Goal: Task Accomplishment & Management: Manage account settings

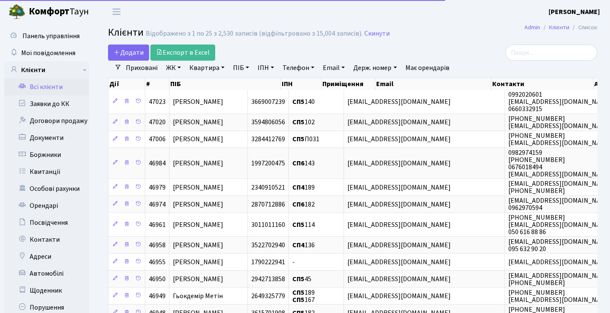
select select "25"
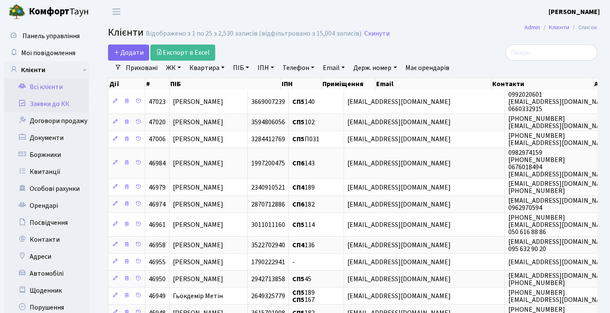
click at [61, 108] on link "Заявки до КК" at bounding box center [46, 103] width 85 height 17
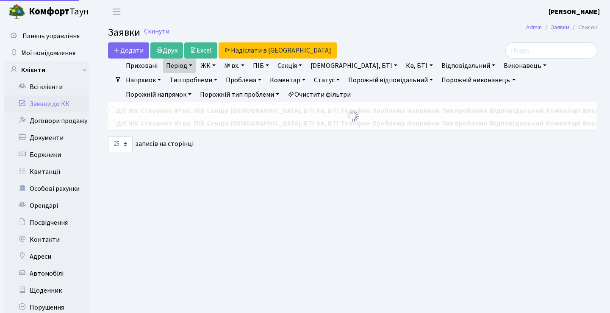
select select "25"
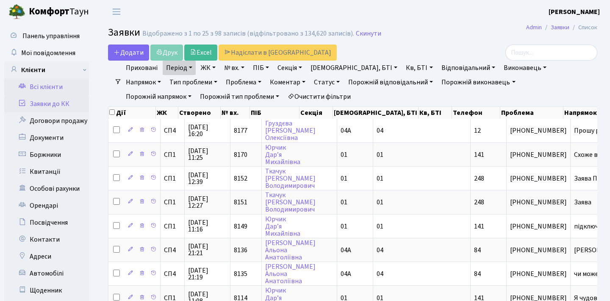
click at [47, 86] on link "Всі клієнти" at bounding box center [46, 86] width 85 height 17
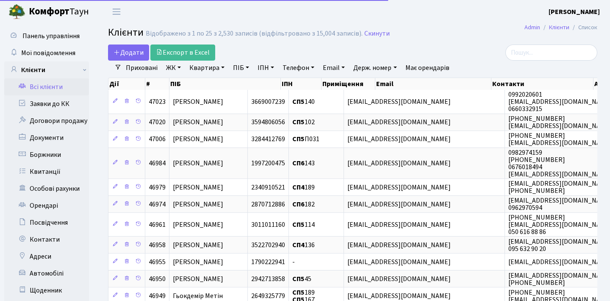
select select "25"
click at [538, 52] on input "search" at bounding box center [552, 53] width 92 height 16
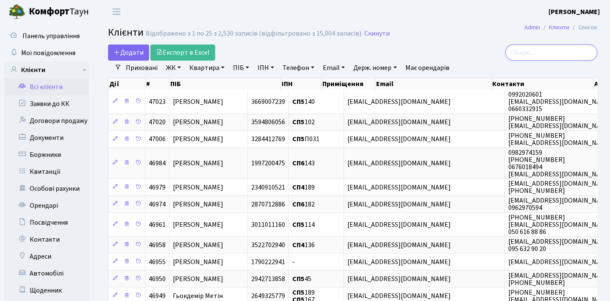
paste input "[EMAIL_ADDRESS][DOMAIN_NAME]"
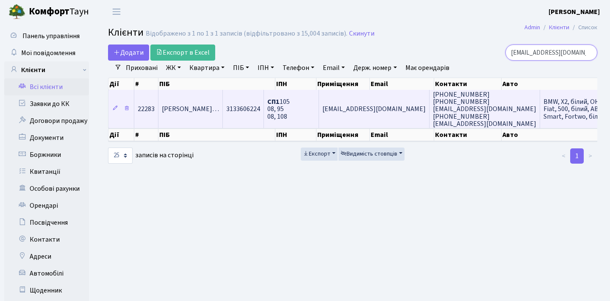
type input "[EMAIL_ADDRESS][DOMAIN_NAME]"
click at [219, 114] on span "[PERSON_NAME]…" at bounding box center [190, 109] width 57 height 9
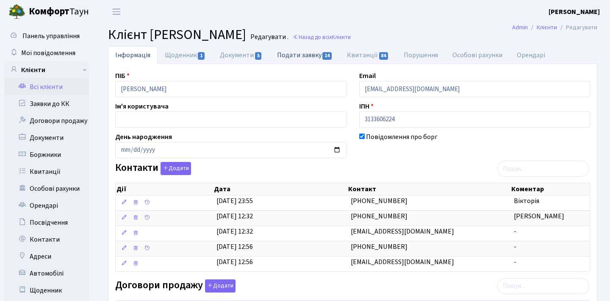
click at [314, 55] on link "Подати заявку 14" at bounding box center [305, 54] width 70 height 17
select select "25"
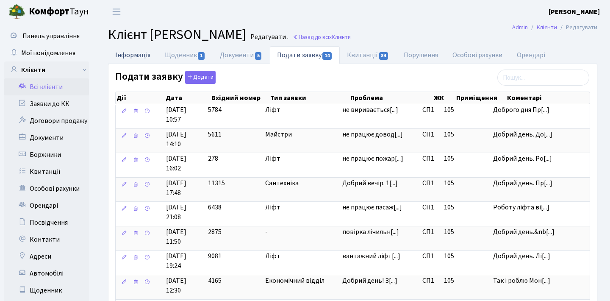
click at [149, 53] on link "Інформація" at bounding box center [133, 54] width 50 height 17
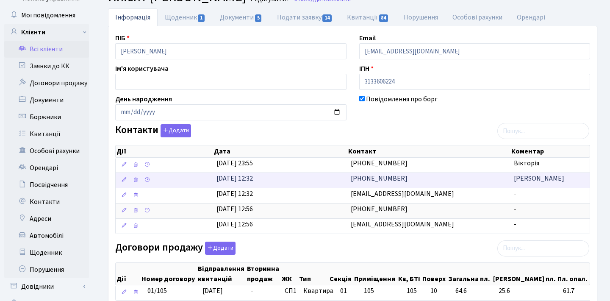
scroll to position [39, 0]
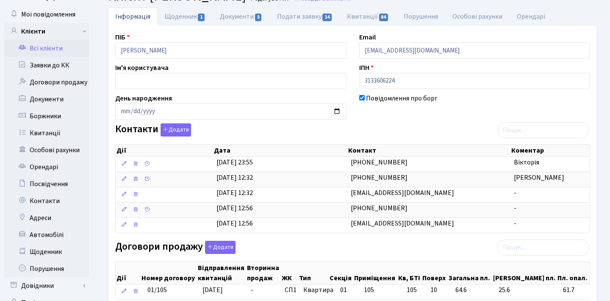
click at [59, 49] on link "Всі клієнти" at bounding box center [46, 48] width 85 height 17
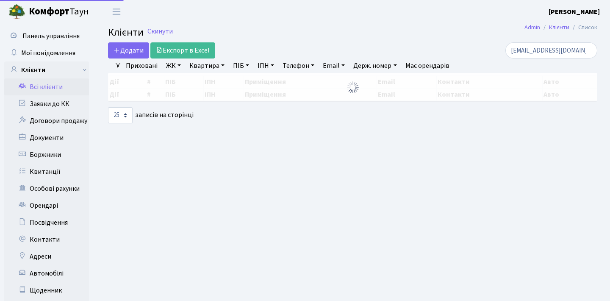
select select "25"
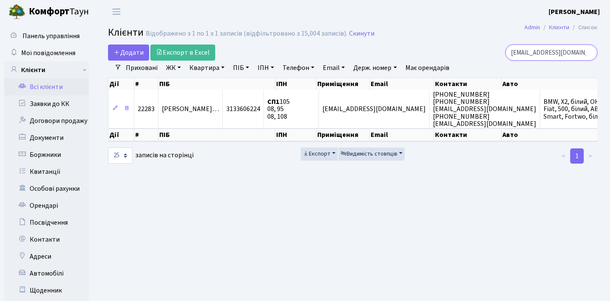
click at [588, 53] on input "[EMAIL_ADDRESS][DOMAIN_NAME]" at bounding box center [552, 53] width 92 height 16
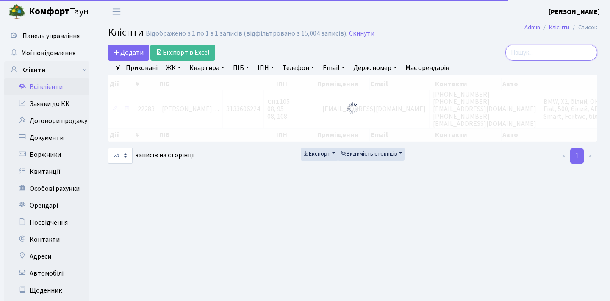
paste input "[EMAIL_ADDRESS][DOMAIN_NAME]"
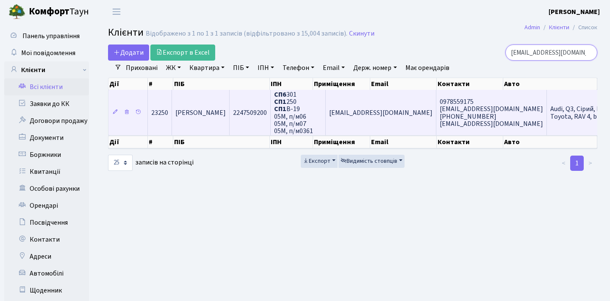
type input "[EMAIL_ADDRESS][DOMAIN_NAME]"
click at [226, 117] on span "[PERSON_NAME]" at bounding box center [201, 112] width 50 height 9
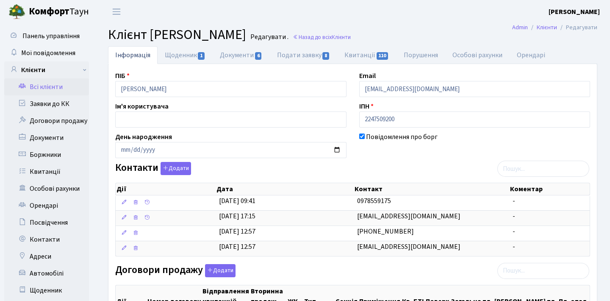
click at [53, 87] on link "Всі клієнти" at bounding box center [46, 86] width 85 height 17
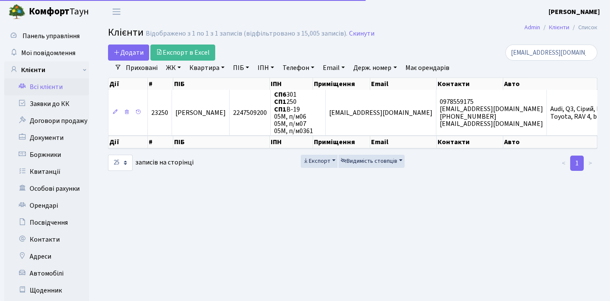
select select "25"
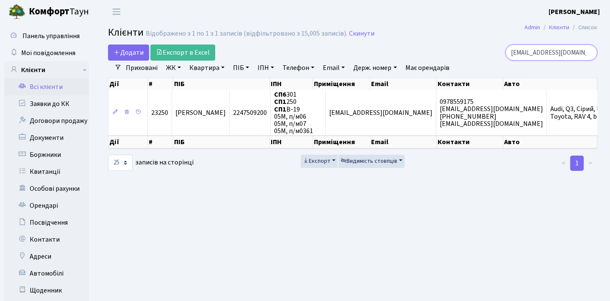
click at [588, 55] on input "[EMAIL_ADDRESS][DOMAIN_NAME]" at bounding box center [552, 53] width 92 height 16
click at [552, 55] on input "search" at bounding box center [552, 53] width 92 height 16
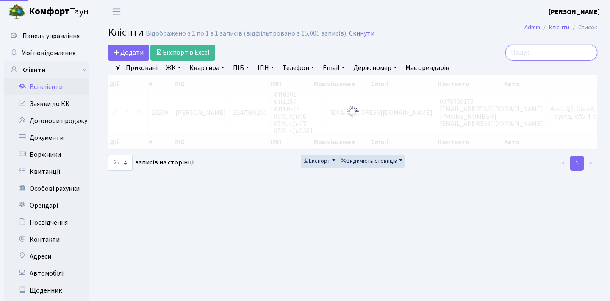
paste input "vlad.polynko@gmail.com"
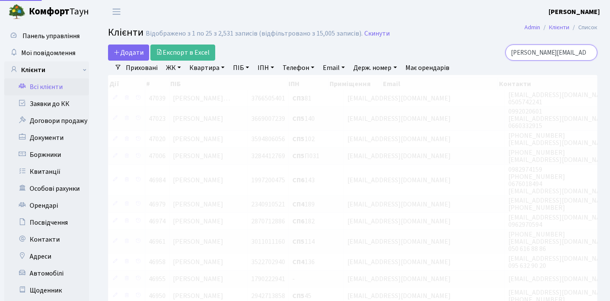
type input "vlad.polynko@gmail.com"
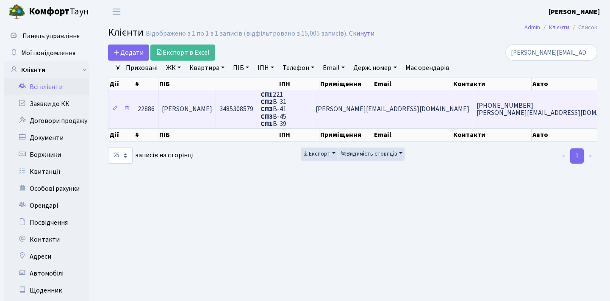
click at [477, 112] on span "+380633124105 vlad.polynko@gmail.com" at bounding box center [554, 109] width 154 height 17
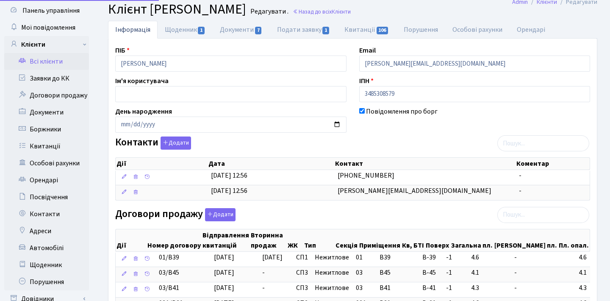
scroll to position [27, 0]
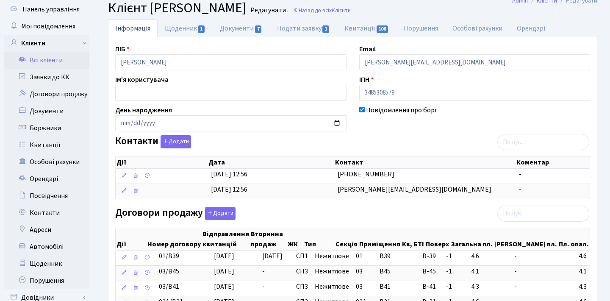
click at [29, 53] on link "Всі клієнти" at bounding box center [46, 60] width 85 height 17
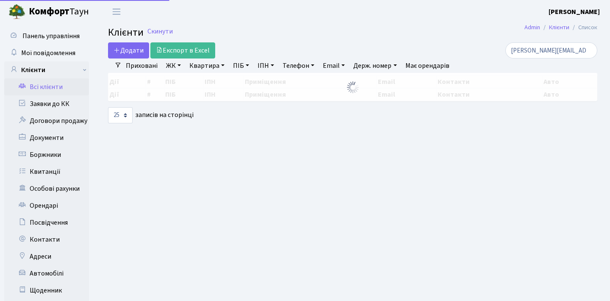
select select "25"
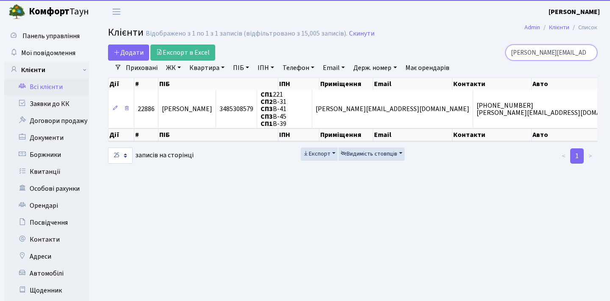
click at [590, 49] on input "vlad.polynko@gmail.com" at bounding box center [552, 53] width 92 height 16
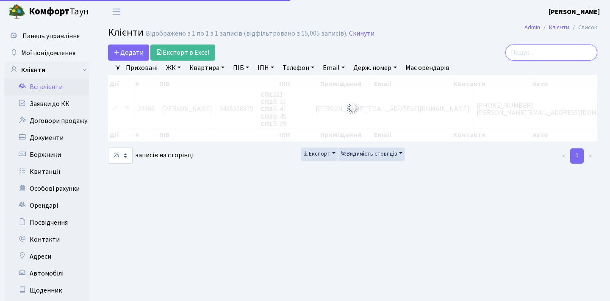
paste input "alex.kalichevsky@gmail.com"
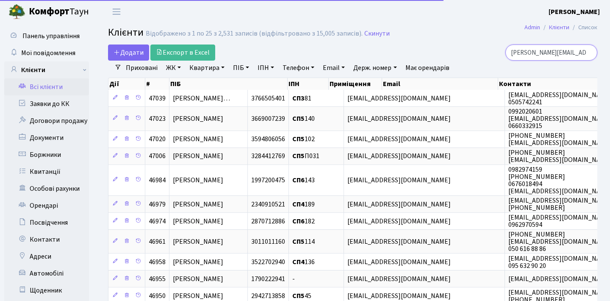
type input "alex.kalichevsky@gmail.com"
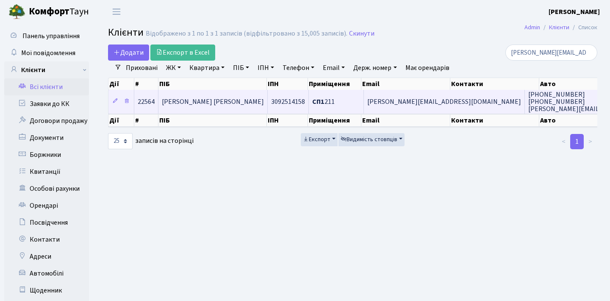
click at [264, 108] on td "Калічевський Олександр Ігорович" at bounding box center [213, 101] width 109 height 23
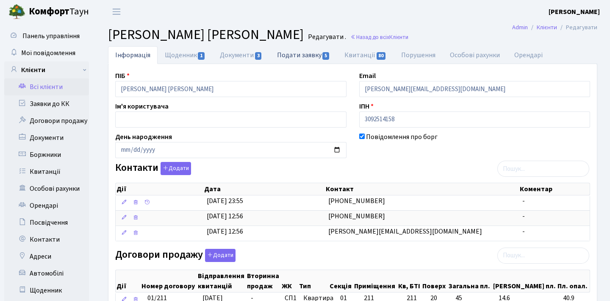
click at [295, 51] on link "Подати заявку 5" at bounding box center [303, 54] width 67 height 17
select select "25"
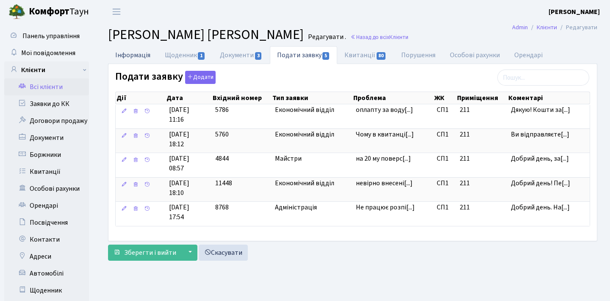
click at [137, 55] on link "Інформація" at bounding box center [133, 54] width 50 height 17
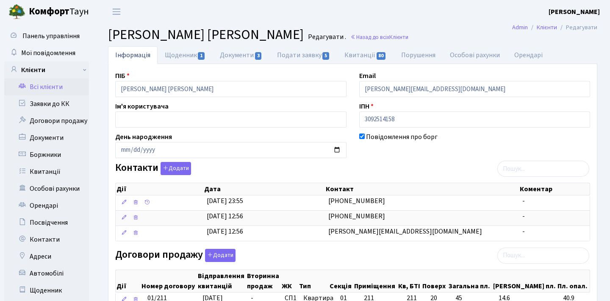
click at [54, 85] on link "Всі клієнти" at bounding box center [46, 86] width 85 height 17
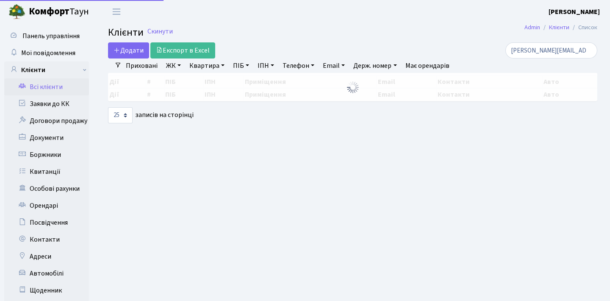
select select "25"
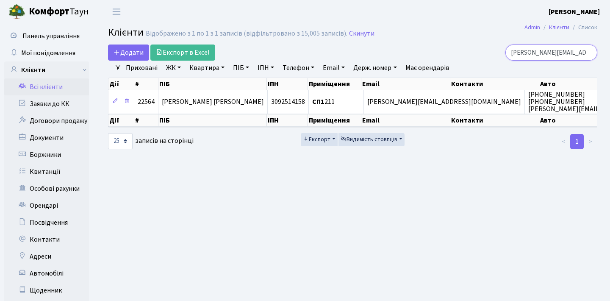
click at [589, 53] on input "[PERSON_NAME][EMAIL_ADDRESS][DOMAIN_NAME]" at bounding box center [552, 53] width 92 height 16
click at [558, 54] on input "search" at bounding box center [552, 53] width 92 height 16
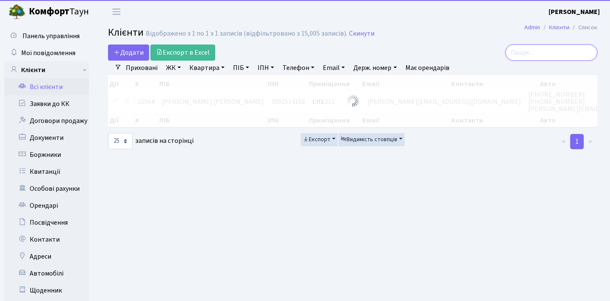
paste input "[EMAIL_ADDRESS][DOMAIN_NAME]"
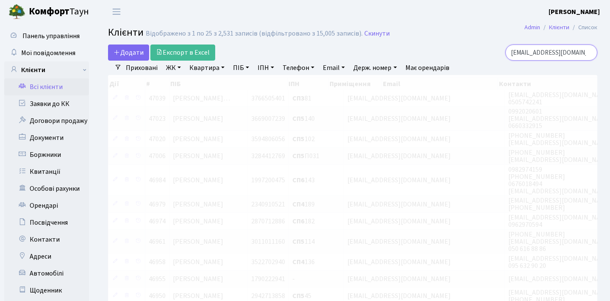
type input "[EMAIL_ADDRESS][DOMAIN_NAME]"
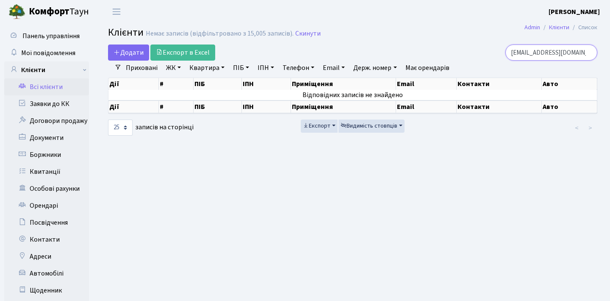
click at [591, 53] on input "marta.shpak21@gmail.com" at bounding box center [552, 53] width 92 height 16
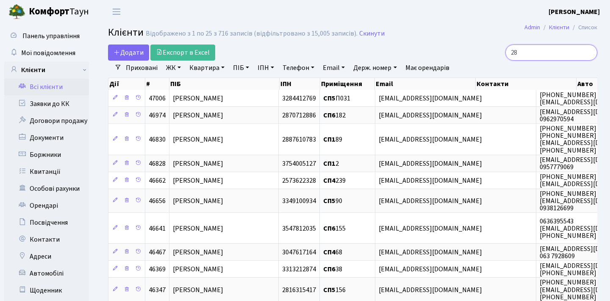
type input "28"
click at [216, 72] on link "Квартира" at bounding box center [207, 68] width 42 height 14
click at [589, 53] on input "28" at bounding box center [552, 53] width 92 height 16
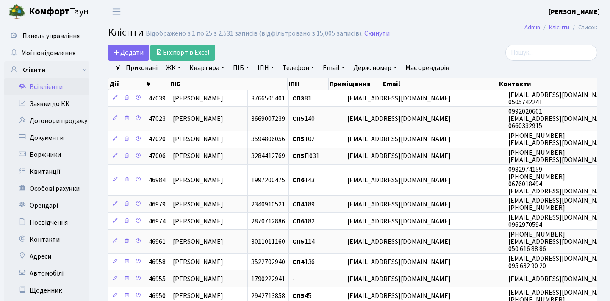
click at [206, 67] on link "Квартира" at bounding box center [207, 68] width 42 height 14
type input "28"
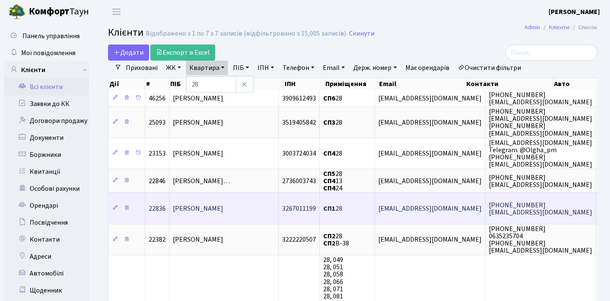
click at [223, 210] on span "Андросов Андрій Валентинович" at bounding box center [198, 208] width 50 height 9
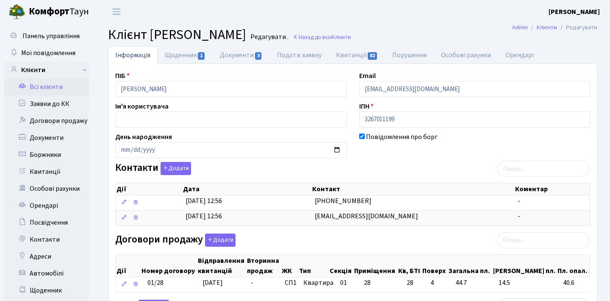
scroll to position [35, 0]
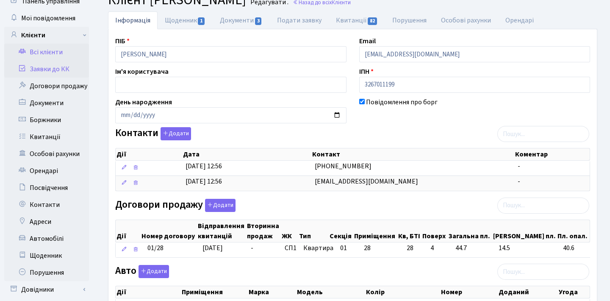
click at [65, 66] on link "Заявки до КК" at bounding box center [46, 69] width 85 height 17
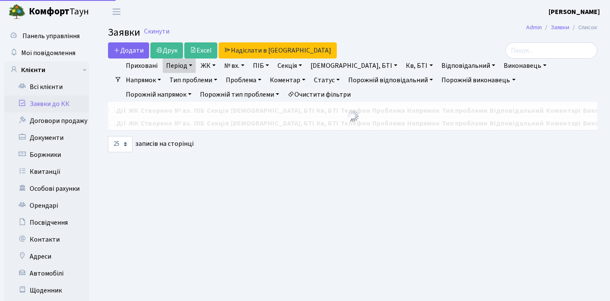
select select "25"
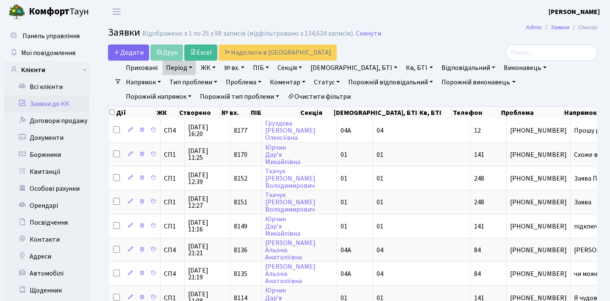
click at [403, 68] on link "Кв, БТІ" at bounding box center [419, 68] width 33 height 14
type input "28"
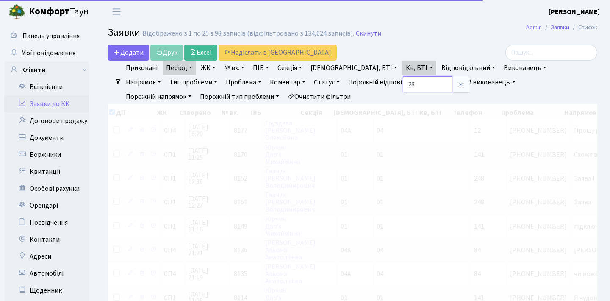
checkbox input "true"
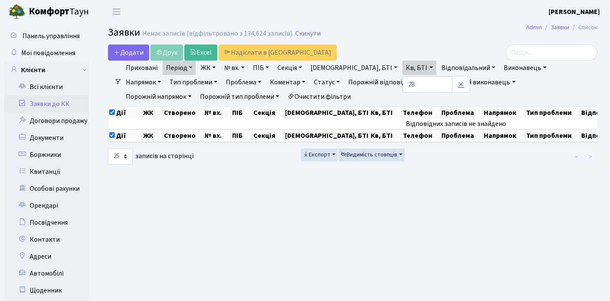
click at [458, 84] on icon at bounding box center [461, 84] width 7 height 7
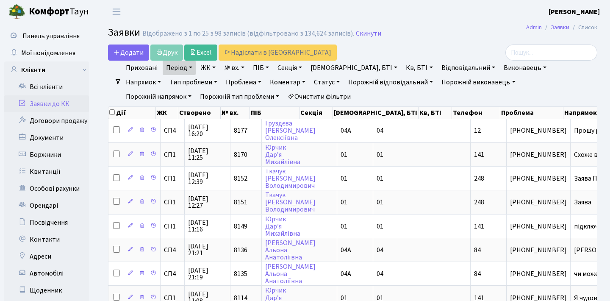
checkbox input "false"
click at [515, 55] on input "search" at bounding box center [552, 53] width 92 height 16
type input "Марта"
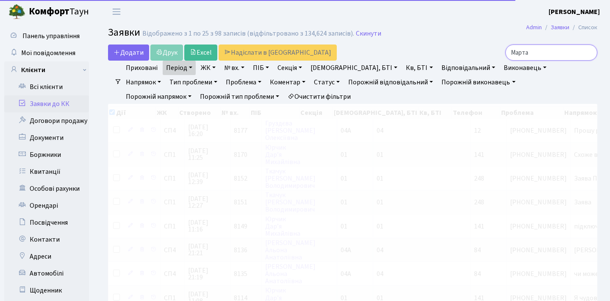
checkbox input "true"
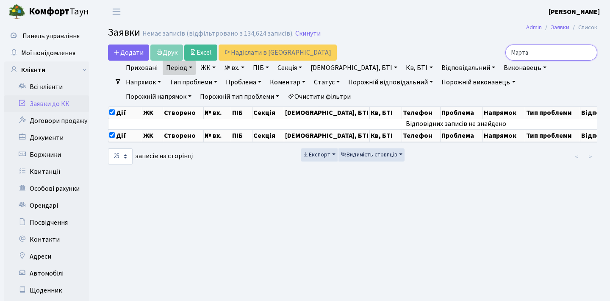
click at [592, 53] on input "Марта" at bounding box center [552, 53] width 92 height 16
type input "Марта"
click at [57, 91] on link "Всі клієнти" at bounding box center [46, 86] width 85 height 17
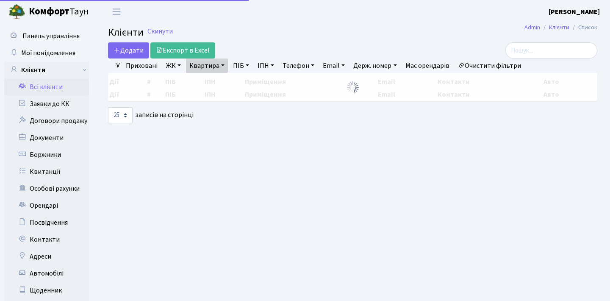
select select "25"
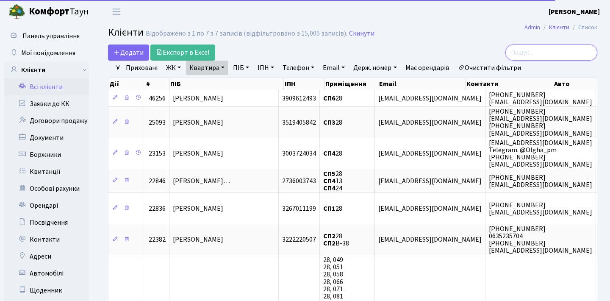
click at [543, 54] on input "search" at bounding box center [552, 53] width 92 height 16
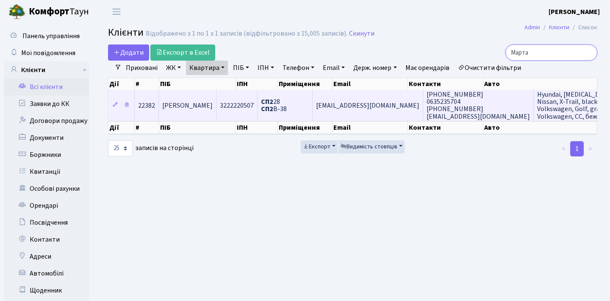
type input "Марта"
click at [213, 106] on span "[PERSON_NAME]" at bounding box center [187, 105] width 50 height 9
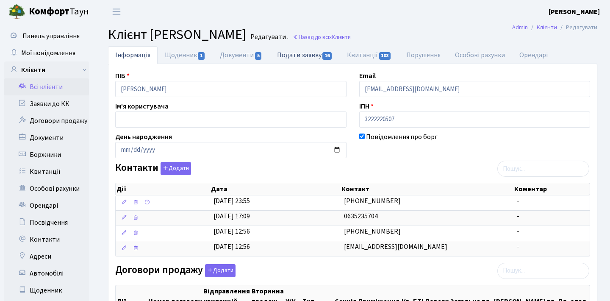
click at [305, 56] on link "Подати заявку 16" at bounding box center [305, 54] width 70 height 17
select select "25"
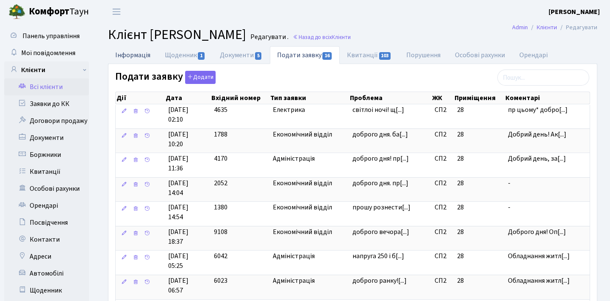
click at [146, 55] on link "Інформація" at bounding box center [133, 54] width 50 height 17
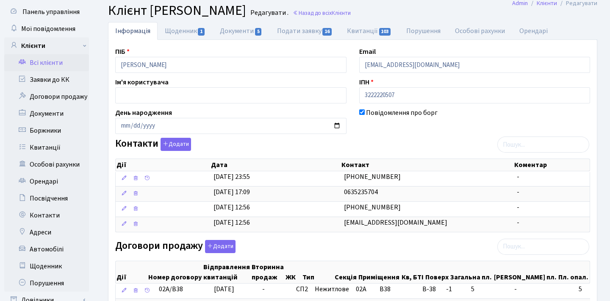
scroll to position [27, 0]
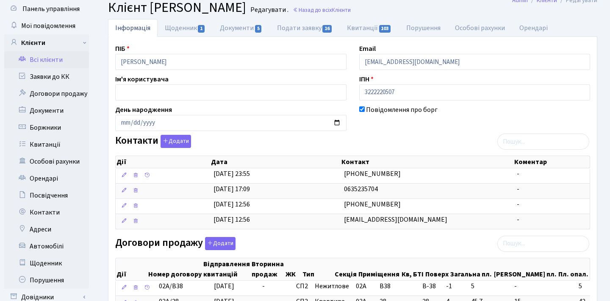
click at [67, 61] on link "Всі клієнти" at bounding box center [46, 59] width 85 height 17
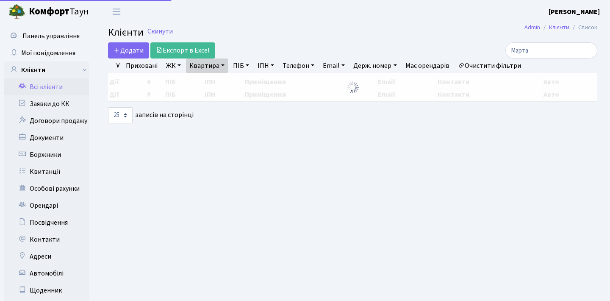
select select "25"
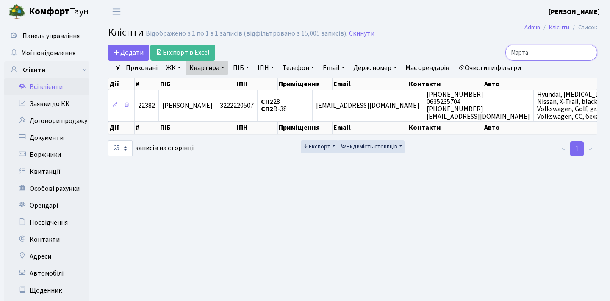
click at [585, 51] on input "Марта" at bounding box center [552, 53] width 92 height 16
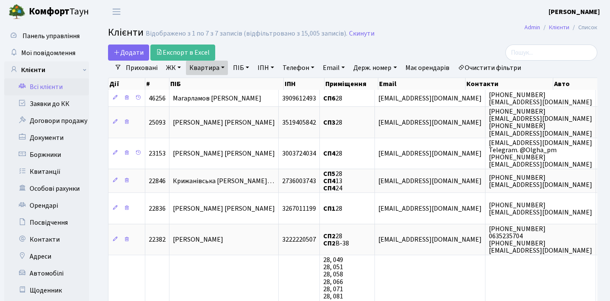
click at [210, 66] on link "Квартира" at bounding box center [207, 68] width 42 height 14
click at [247, 85] on icon at bounding box center [244, 84] width 7 height 7
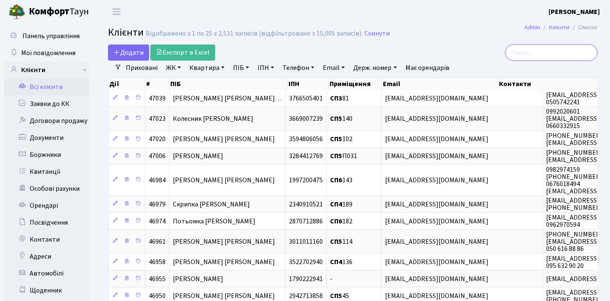
click at [522, 58] on input "search" at bounding box center [552, 53] width 92 height 16
paste input "[EMAIL_ADDRESS][DOMAIN_NAME]"
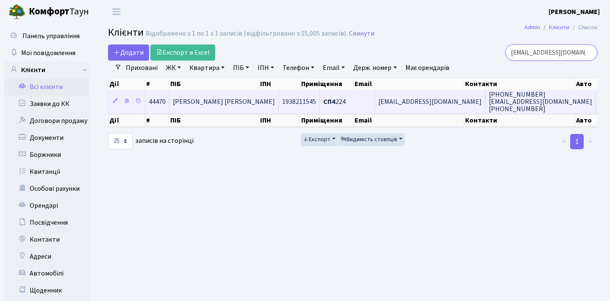
type input "[EMAIL_ADDRESS][DOMAIN_NAME]"
click at [379, 106] on span "[EMAIL_ADDRESS][DOMAIN_NAME]" at bounding box center [430, 101] width 103 height 9
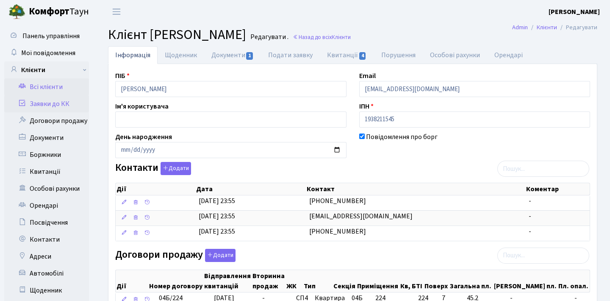
click at [68, 103] on link "Заявки до КК" at bounding box center [46, 103] width 85 height 17
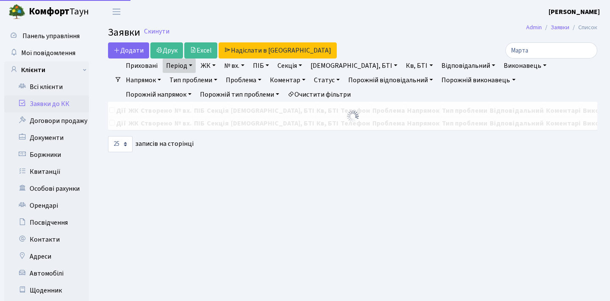
select select "25"
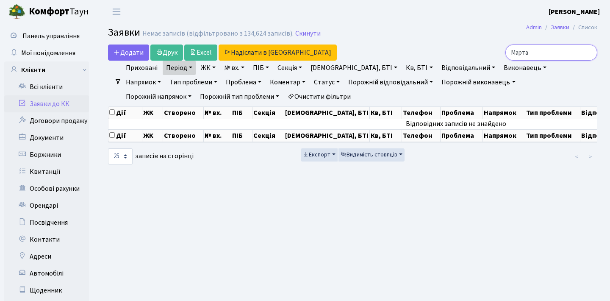
click at [585, 56] on input "Марта" at bounding box center [552, 53] width 92 height 16
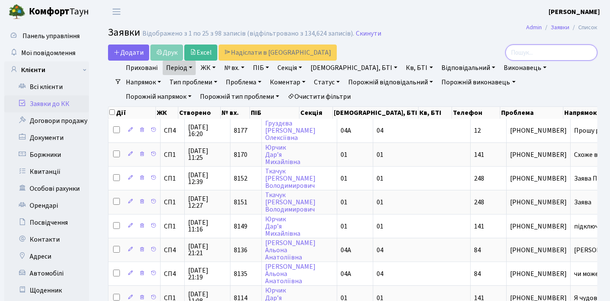
click at [531, 53] on input "search" at bounding box center [552, 53] width 92 height 16
paste input "aleksandrvoropaev4500@gmail.com"
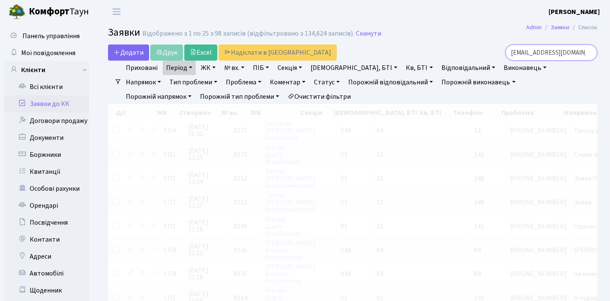
type input "aleksandrvoropaev4500@gmail.com"
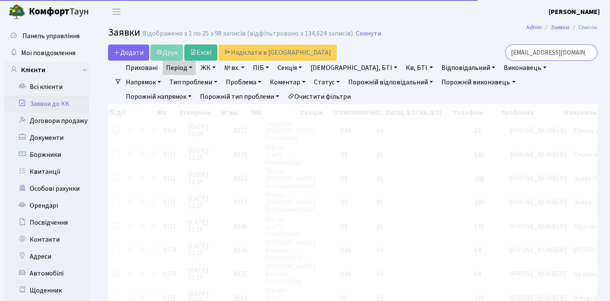
checkbox input "true"
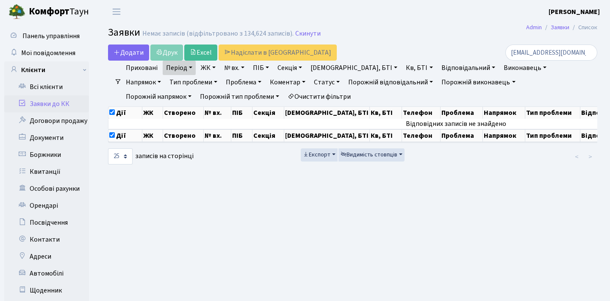
click at [192, 70] on link "Період" at bounding box center [179, 68] width 33 height 14
click at [287, 82] on icon at bounding box center [290, 84] width 7 height 7
click at [587, 54] on input "aleksandrvoropaev4500@gmail.com" at bounding box center [552, 53] width 92 height 16
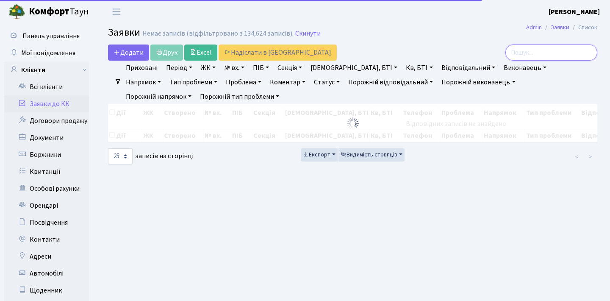
checkbox input "false"
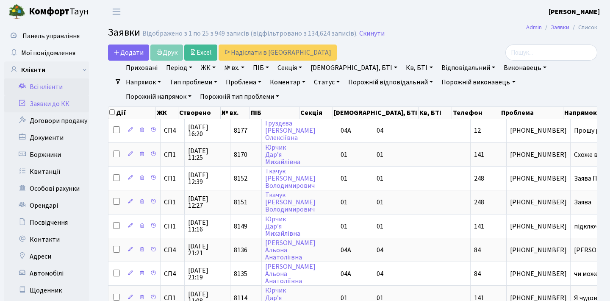
click at [62, 88] on link "Всі клієнти" at bounding box center [46, 86] width 85 height 17
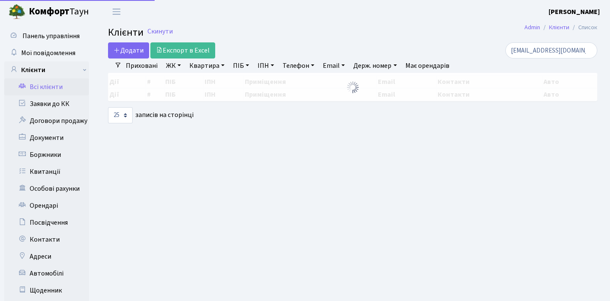
select select "25"
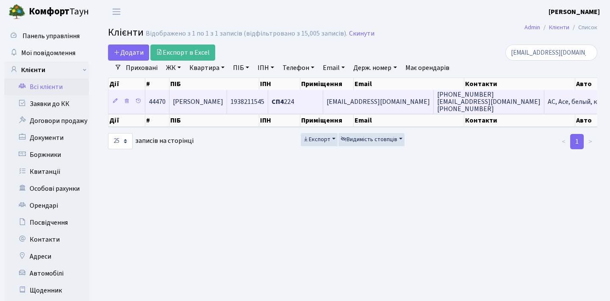
click at [373, 106] on span "[EMAIL_ADDRESS][DOMAIN_NAME]" at bounding box center [378, 101] width 103 height 9
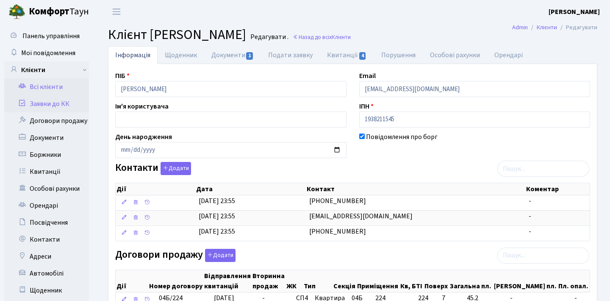
click at [57, 103] on link "Заявки до КК" at bounding box center [46, 103] width 85 height 17
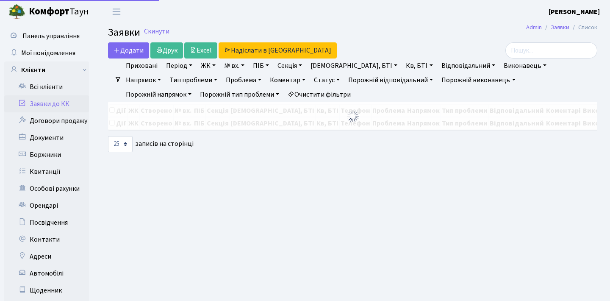
select select "25"
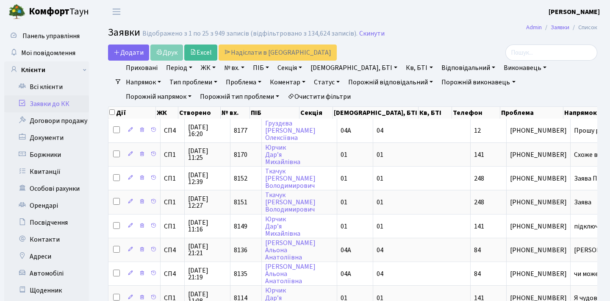
click at [403, 71] on link "Кв, БТІ" at bounding box center [419, 68] width 33 height 14
click at [403, 85] on input "224" at bounding box center [428, 84] width 50 height 16
type input "224"
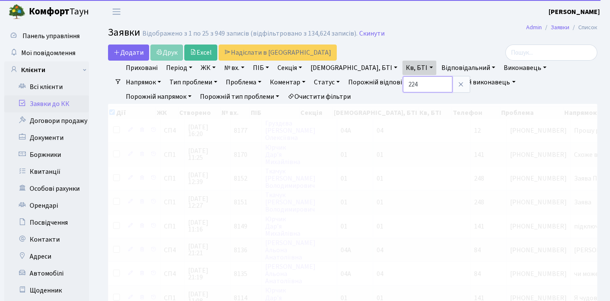
checkbox input "true"
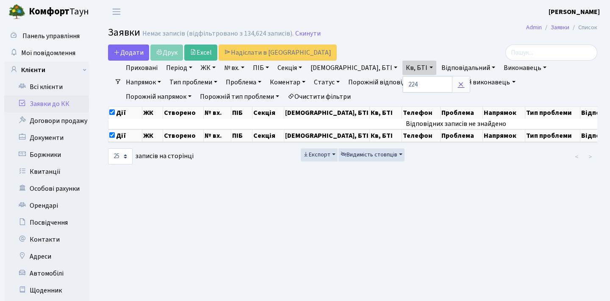
click at [458, 87] on icon at bounding box center [461, 84] width 7 height 7
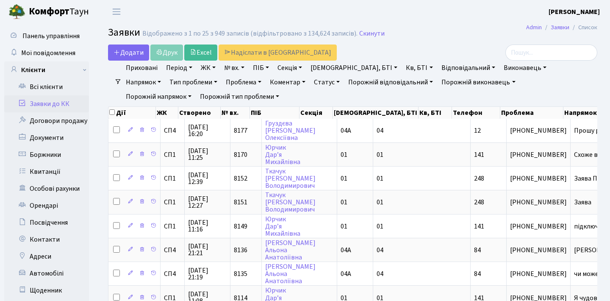
checkbox input "false"
click at [403, 67] on link "Кв, БТІ" at bounding box center [419, 68] width 33 height 14
click at [403, 85] on input "text" at bounding box center [428, 84] width 50 height 16
type input "108"
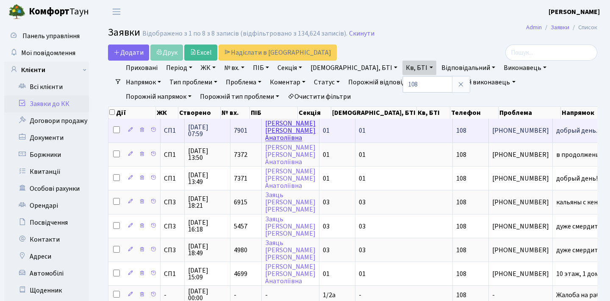
click at [273, 133] on link "[PERSON_NAME]" at bounding box center [290, 131] width 50 height 24
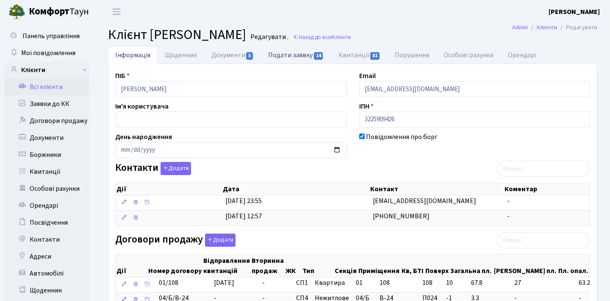
click at [302, 60] on link "Подати заявку 14" at bounding box center [296, 54] width 70 height 17
select select "25"
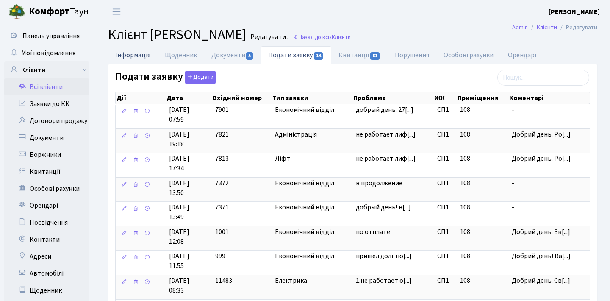
click at [145, 53] on link "Інформація" at bounding box center [133, 54] width 50 height 17
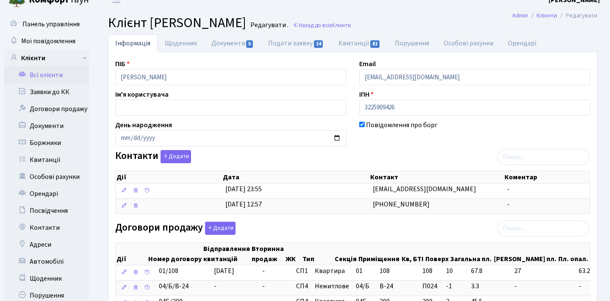
scroll to position [16, 0]
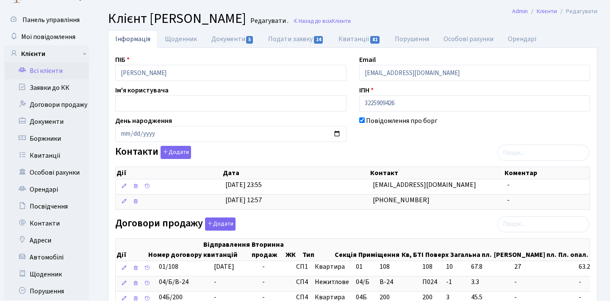
click at [51, 71] on link "Всі клієнти" at bounding box center [46, 70] width 85 height 17
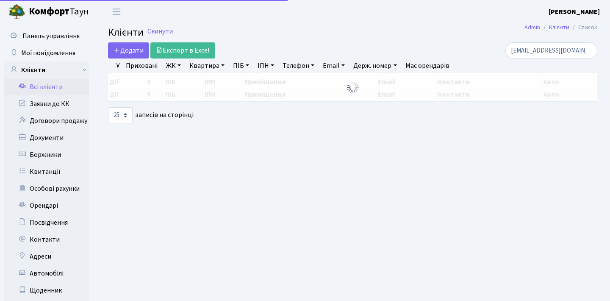
select select "25"
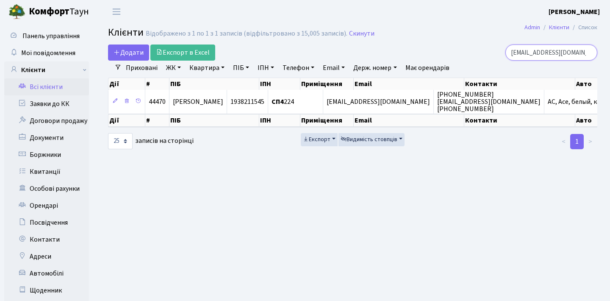
click at [587, 54] on input "[EMAIL_ADDRESS][DOMAIN_NAME]" at bounding box center [552, 53] width 92 height 16
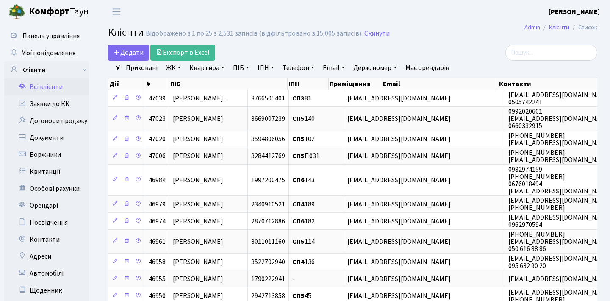
click at [207, 68] on link "Квартира" at bounding box center [207, 68] width 42 height 14
type input "108"
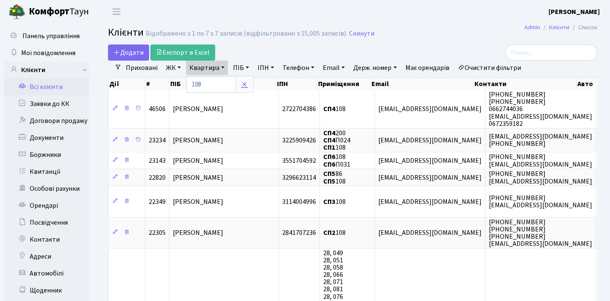
click at [246, 84] on icon at bounding box center [244, 84] width 7 height 7
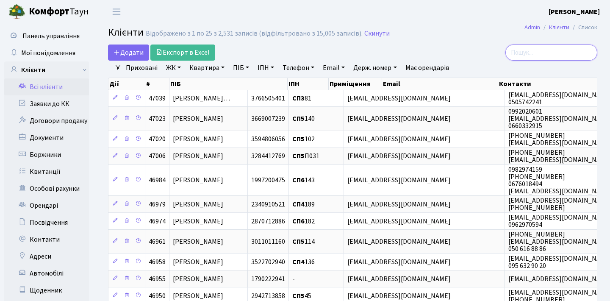
click at [542, 48] on input "search" at bounding box center [552, 53] width 92 height 16
paste input "[EMAIL_ADDRESS][DOMAIN_NAME]"
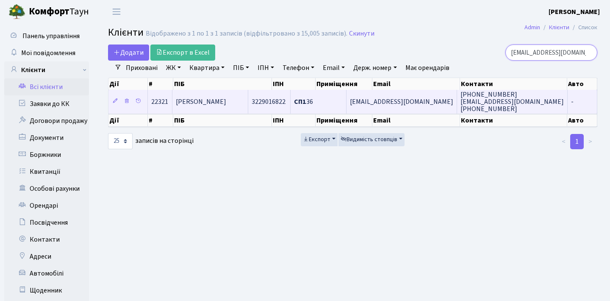
type input "[EMAIL_ADDRESS][DOMAIN_NAME]"
click at [395, 106] on span "[EMAIL_ADDRESS][DOMAIN_NAME]" at bounding box center [401, 101] width 103 height 9
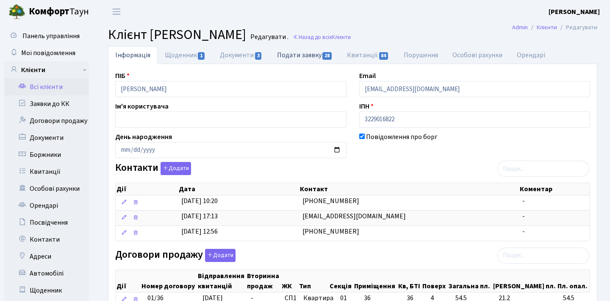
click at [306, 56] on link "Подати заявку 28" at bounding box center [305, 54] width 70 height 17
select select "25"
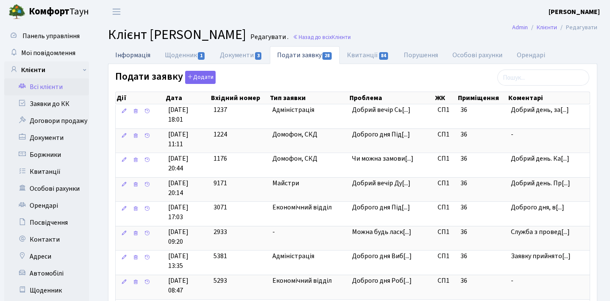
click at [148, 52] on link "Інформація" at bounding box center [133, 54] width 50 height 17
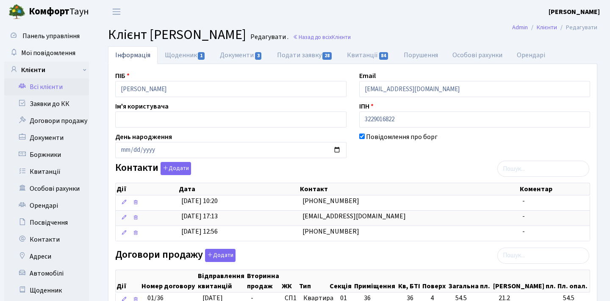
click at [83, 85] on link "Всі клієнти" at bounding box center [46, 86] width 85 height 17
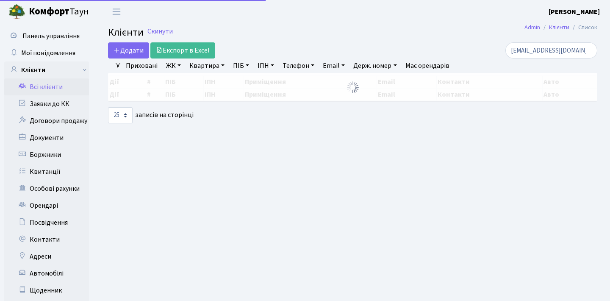
select select "25"
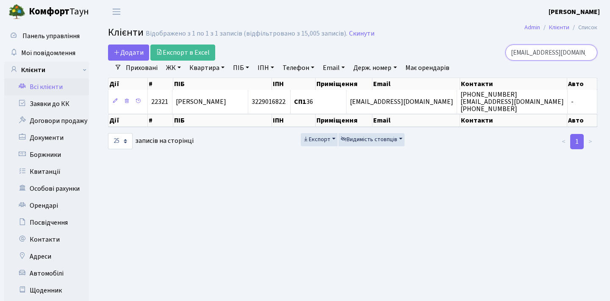
click at [585, 53] on input "[EMAIL_ADDRESS][DOMAIN_NAME]" at bounding box center [552, 53] width 92 height 16
paste input "[EMAIL_ADDRESS][DOMAIN_NAME]"
type input "[EMAIL_ADDRESS][DOMAIN_NAME]"
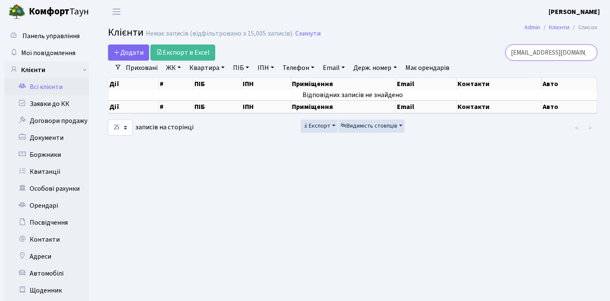
click at [585, 53] on input "[EMAIL_ADDRESS][DOMAIN_NAME]" at bounding box center [552, 53] width 92 height 16
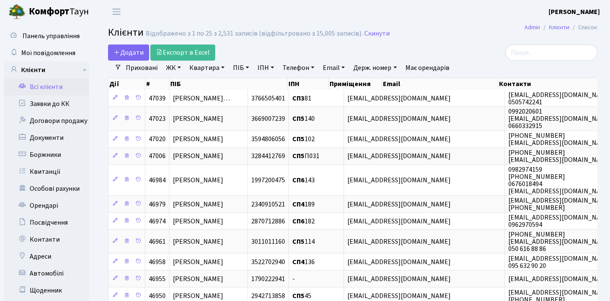
click at [215, 70] on link "Квартира" at bounding box center [207, 68] width 42 height 14
type input "122"
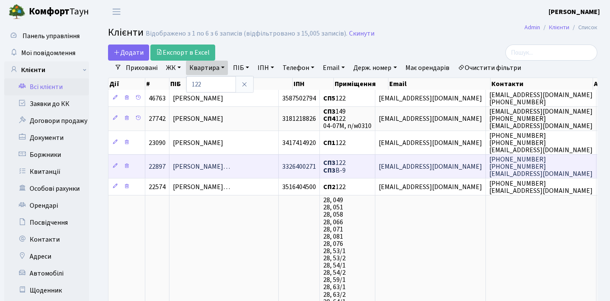
click at [230, 171] on span "[PERSON_NAME]…" at bounding box center [201, 166] width 57 height 9
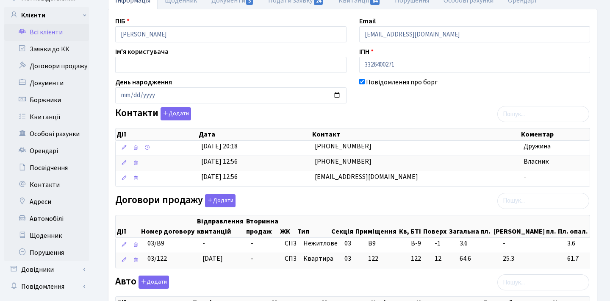
scroll to position [55, 0]
click at [304, 4] on link "Подати заявку 24" at bounding box center [296, 0] width 70 height 17
select select "25"
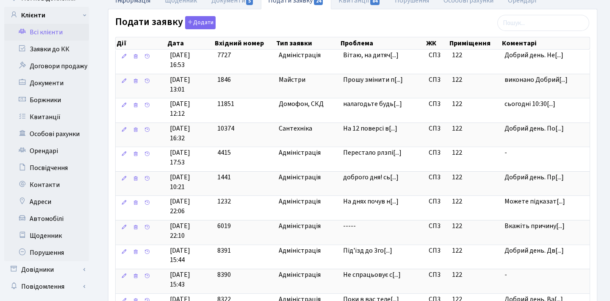
click at [142, 3] on link "Інформація" at bounding box center [133, 0] width 50 height 17
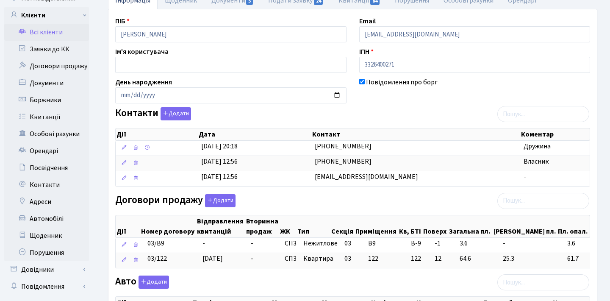
click at [65, 33] on link "Всі клієнти" at bounding box center [46, 32] width 85 height 17
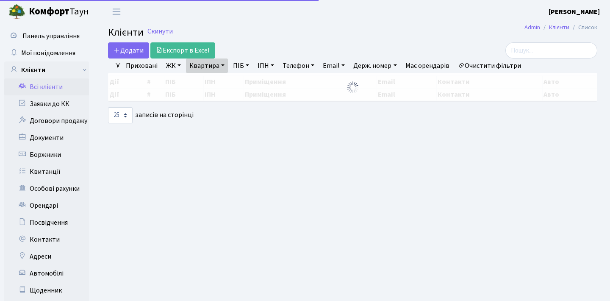
select select "25"
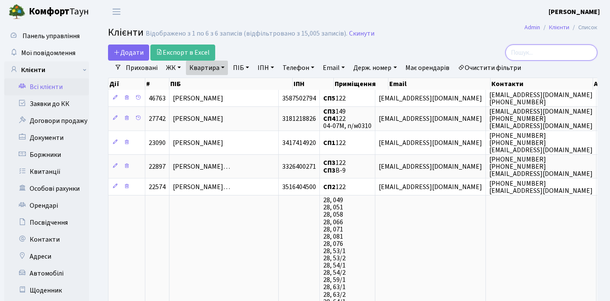
click at [538, 50] on input "search" at bounding box center [552, 53] width 92 height 16
paste input "[EMAIL_ADDRESS][DOMAIN_NAME]"
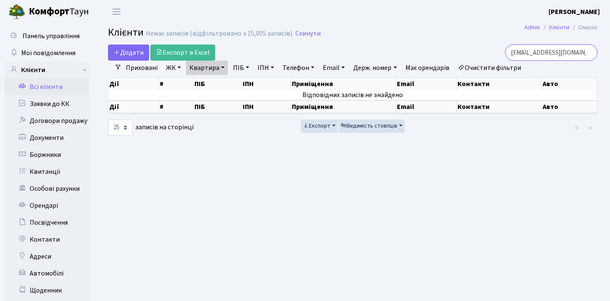
type input "[EMAIL_ADDRESS][DOMAIN_NAME]"
click at [220, 67] on link "Квартира" at bounding box center [207, 68] width 42 height 14
click at [243, 84] on icon at bounding box center [244, 84] width 7 height 7
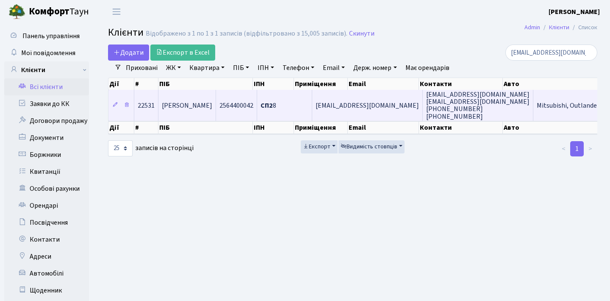
click at [383, 110] on span "[EMAIL_ADDRESS][DOMAIN_NAME]" at bounding box center [367, 105] width 103 height 9
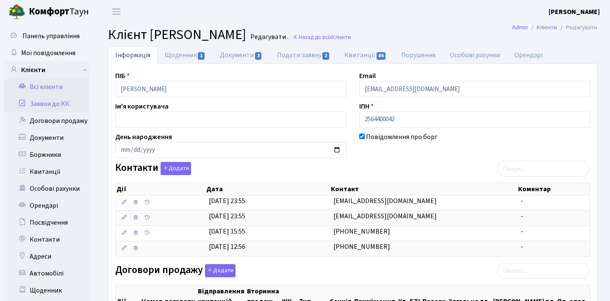
click at [61, 100] on link "Заявки до КК" at bounding box center [46, 103] width 85 height 17
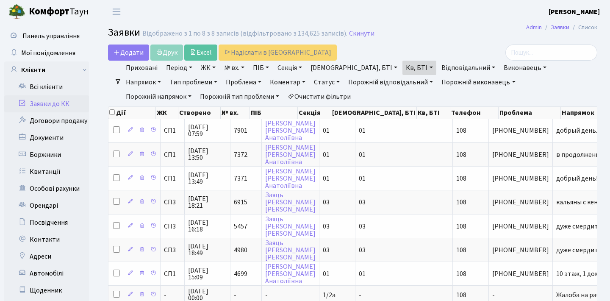
select select "25"
click at [403, 67] on link "Кв, БТІ" at bounding box center [419, 68] width 33 height 14
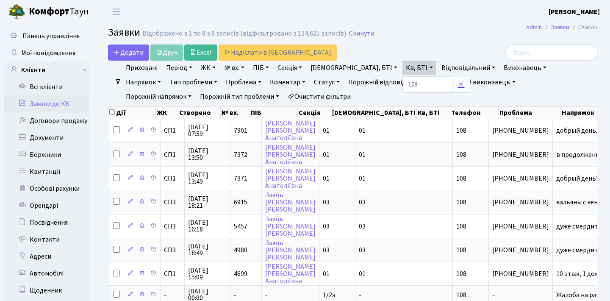
click at [458, 87] on icon at bounding box center [461, 84] width 7 height 7
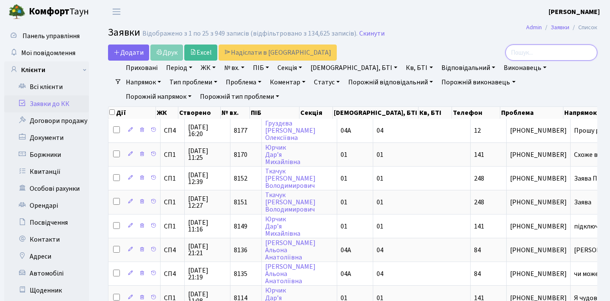
click at [527, 56] on input "search" at bounding box center [552, 53] width 92 height 16
paste input "[EMAIL_ADDRESS][DOMAIN_NAME]"
type input "[EMAIL_ADDRESS][DOMAIN_NAME]"
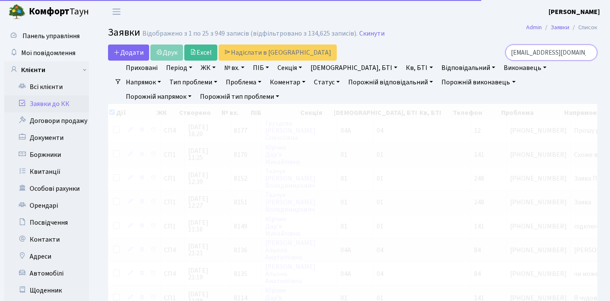
checkbox input "true"
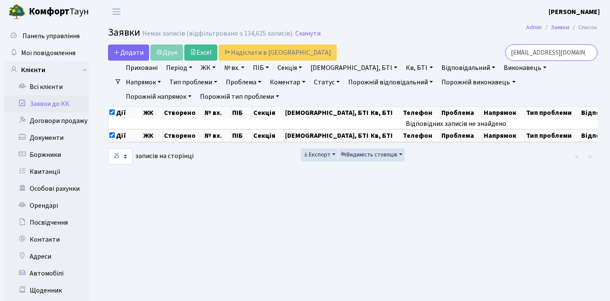
click at [588, 53] on input "[EMAIL_ADDRESS][DOMAIN_NAME]" at bounding box center [552, 53] width 92 height 16
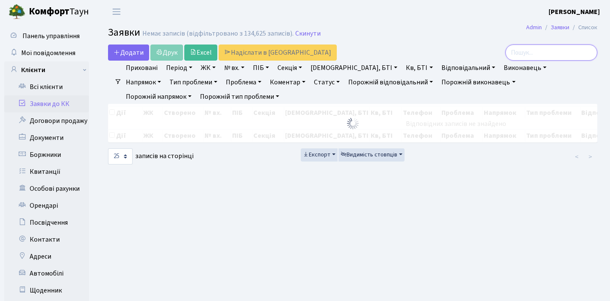
checkbox input "false"
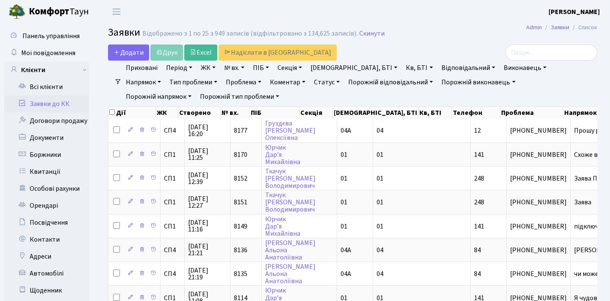
click at [403, 70] on link "Кв, БТІ" at bounding box center [419, 68] width 33 height 14
click at [403, 87] on input "text" at bounding box center [428, 84] width 50 height 16
type input "8"
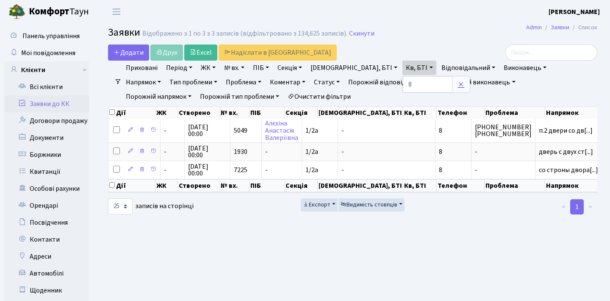
click at [458, 84] on icon at bounding box center [461, 84] width 7 height 7
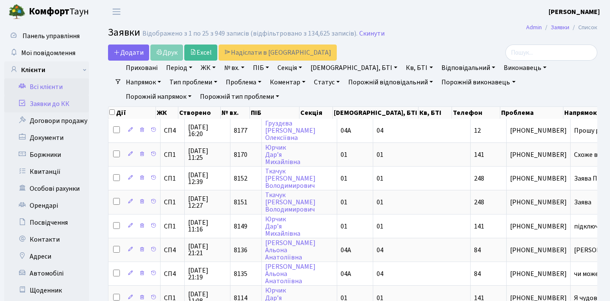
click at [66, 85] on link "Всі клієнти" at bounding box center [46, 86] width 85 height 17
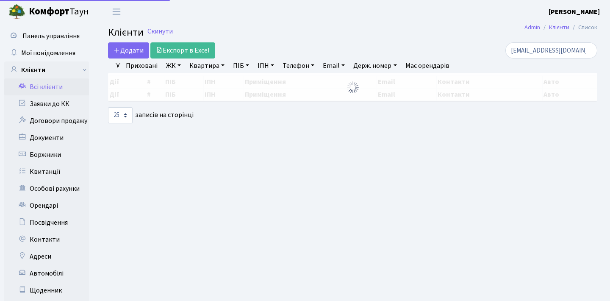
select select "25"
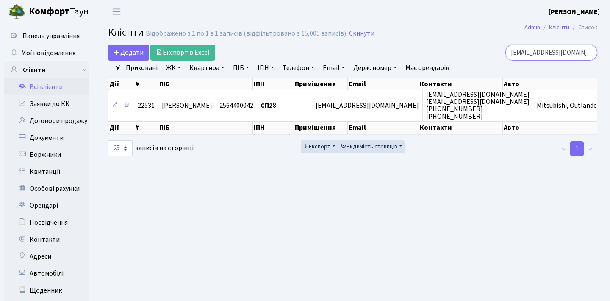
click at [587, 53] on input "hadgzinov@gmail.com" at bounding box center [552, 53] width 92 height 16
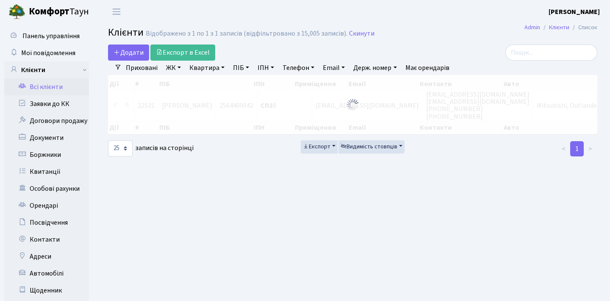
click at [220, 69] on link "Квартира" at bounding box center [207, 68] width 42 height 14
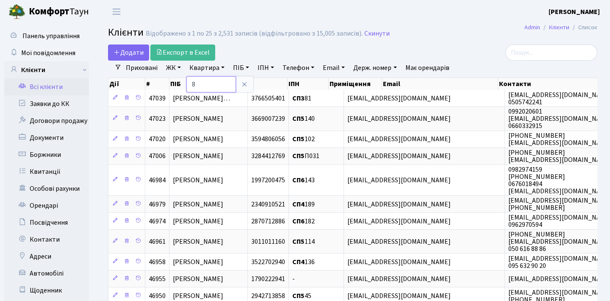
type input "8"
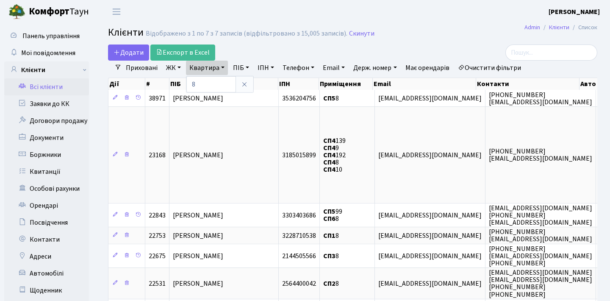
click at [169, 67] on link "ЖК" at bounding box center [174, 68] width 22 height 14
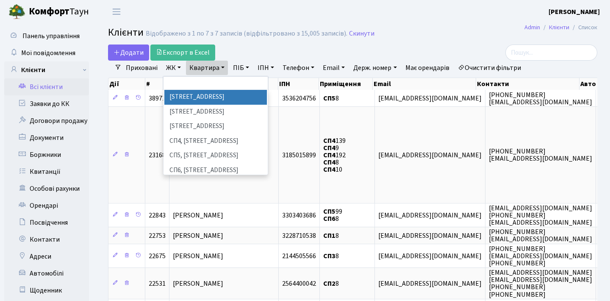
click at [229, 94] on li "[STREET_ADDRESS]" at bounding box center [215, 97] width 103 height 15
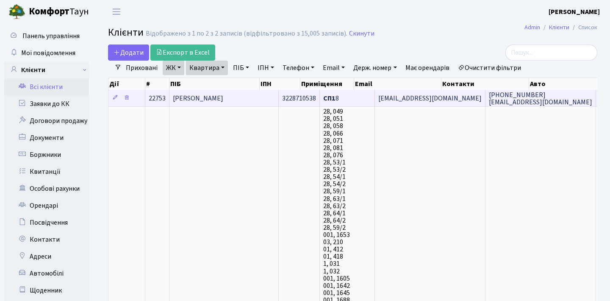
click at [223, 103] on span "[PERSON_NAME]" at bounding box center [198, 98] width 50 height 9
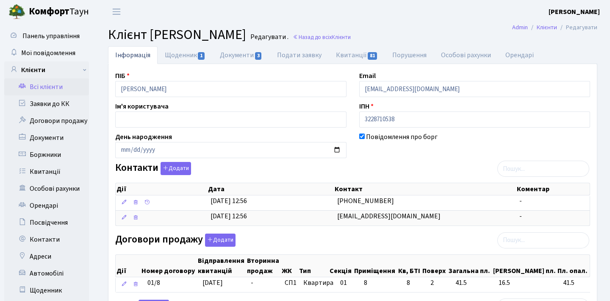
click at [70, 91] on link "Всі клієнти" at bounding box center [46, 86] width 85 height 17
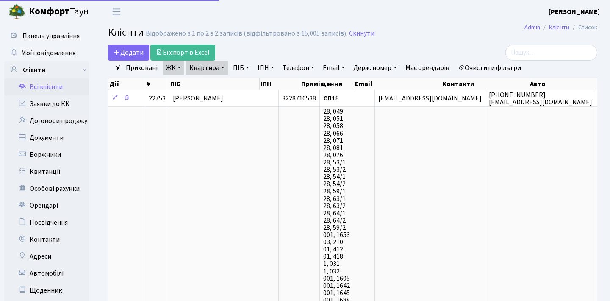
select select "25"
click at [176, 75] on link "ЖК" at bounding box center [174, 68] width 22 height 14
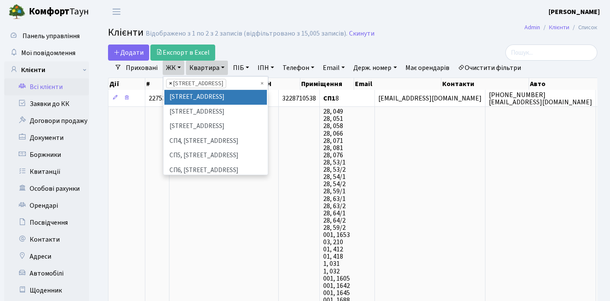
click at [170, 84] on span "×" at bounding box center [170, 83] width 3 height 8
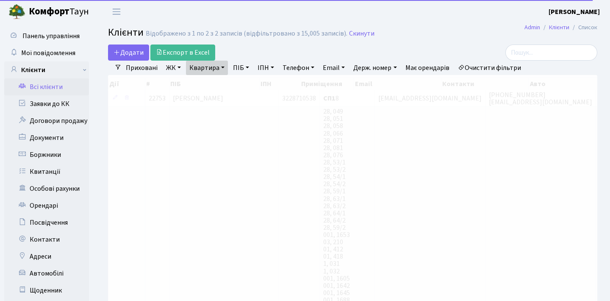
click at [213, 64] on link "Квартира" at bounding box center [207, 68] width 42 height 14
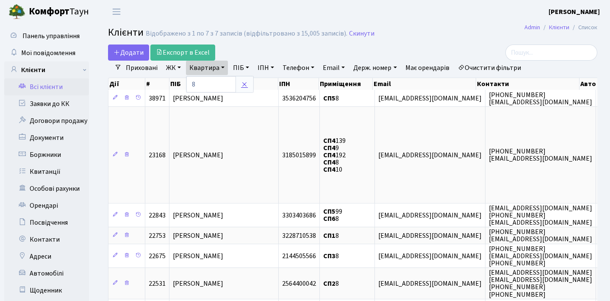
click at [245, 82] on icon at bounding box center [244, 84] width 7 height 7
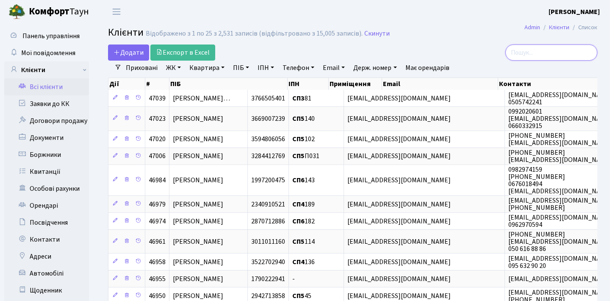
click at [519, 51] on input "search" at bounding box center [552, 53] width 92 height 16
paste input "[EMAIL_ADDRESS][DOMAIN_NAME]"
type input "hadgzinov@gmail.com"
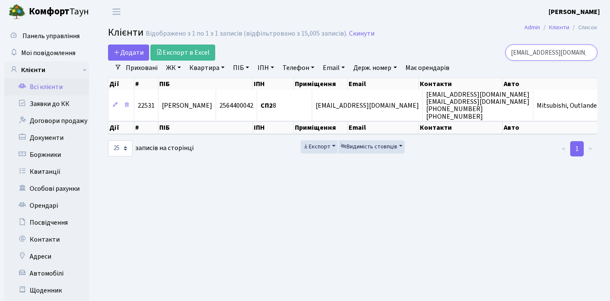
click at [588, 52] on input "hadgzinov@gmail.com" at bounding box center [552, 53] width 92 height 16
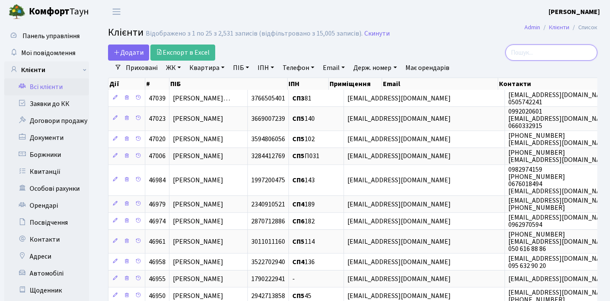
click at [554, 48] on input "search" at bounding box center [552, 53] width 92 height 16
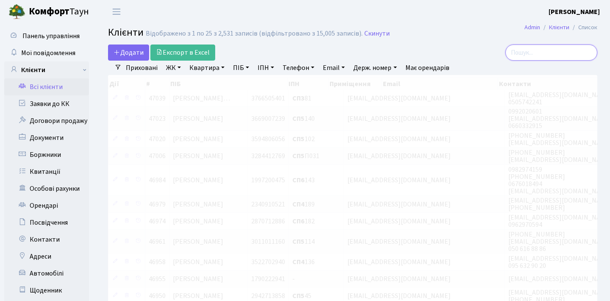
paste input "hadgzinov@gmail.com"
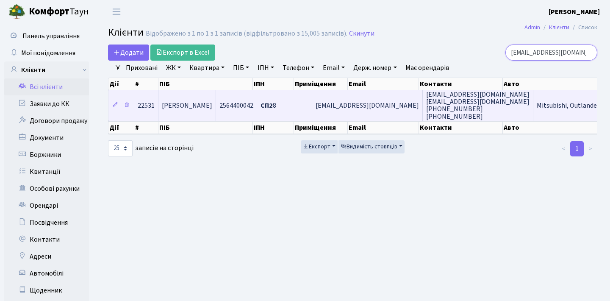
type input "[EMAIL_ADDRESS][DOMAIN_NAME]"
click at [348, 106] on td "[EMAIL_ADDRESS][DOMAIN_NAME]" at bounding box center [367, 105] width 111 height 31
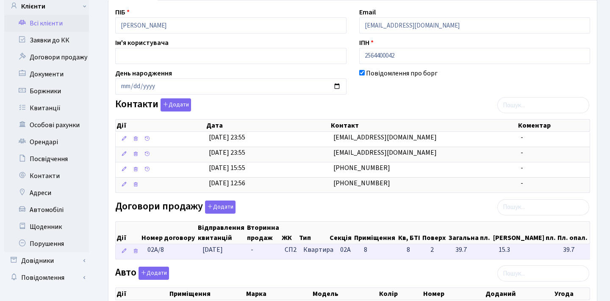
scroll to position [62, 0]
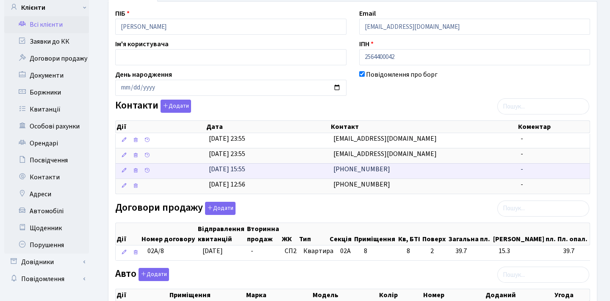
drag, startPoint x: 379, startPoint y: 169, endPoint x: 334, endPoint y: 168, distance: 45.0
click at [334, 168] on td "[PHONE_NUMBER]" at bounding box center [423, 170] width 187 height 15
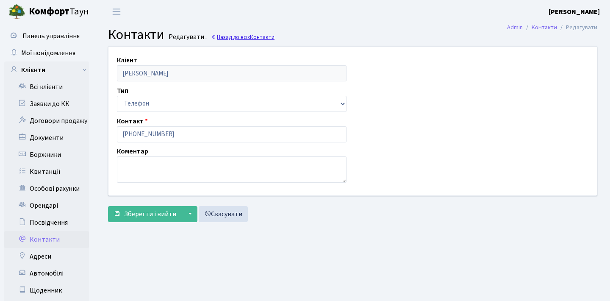
click at [220, 39] on link "Назад до всіх Контакти" at bounding box center [243, 37] width 64 height 8
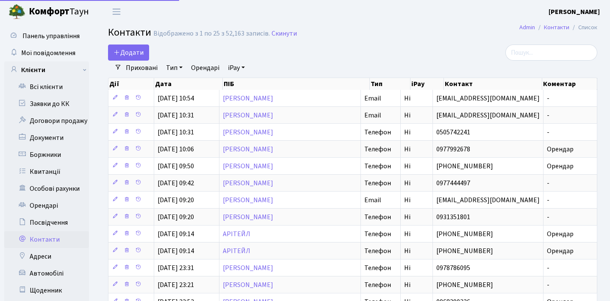
select select "25"
click at [69, 85] on link "Всі клієнти" at bounding box center [46, 86] width 85 height 17
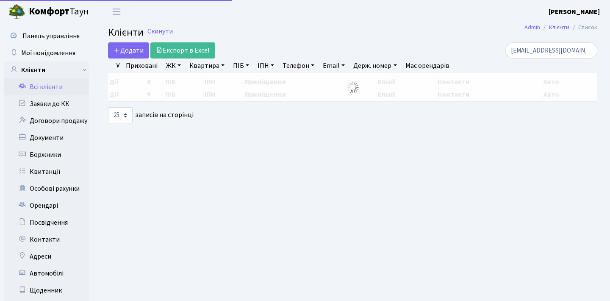
select select "25"
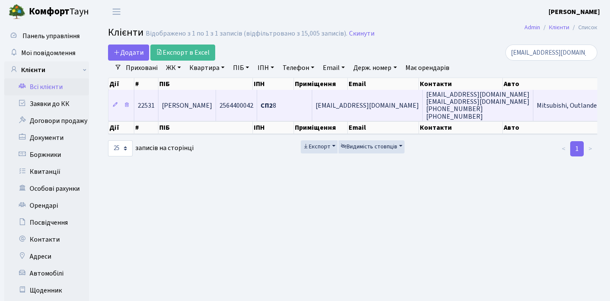
click at [393, 109] on span "[EMAIL_ADDRESS][DOMAIN_NAME]" at bounding box center [367, 105] width 103 height 9
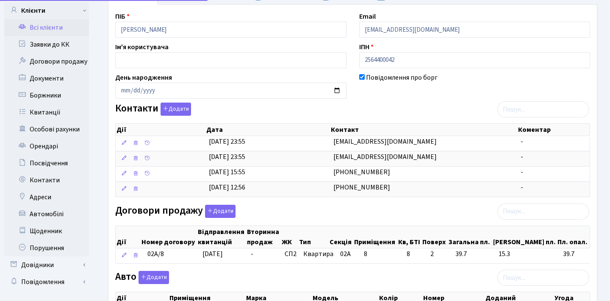
scroll to position [118, 0]
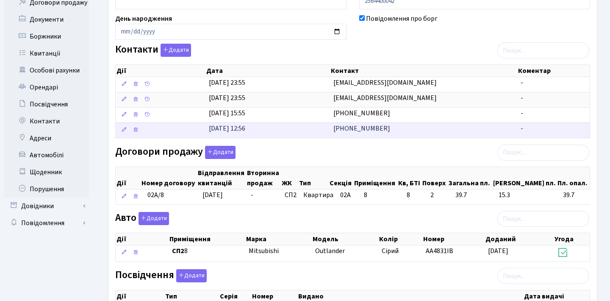
click at [372, 126] on span "+380989766984" at bounding box center [362, 128] width 57 height 9
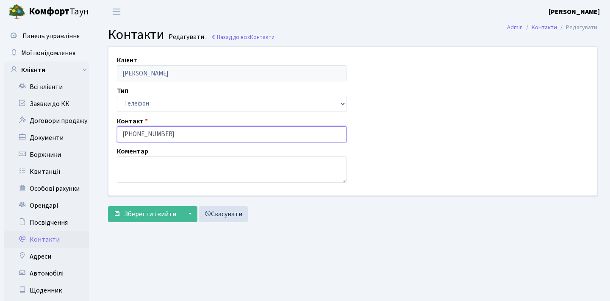
drag, startPoint x: 167, startPoint y: 134, endPoint x: 108, endPoint y: 133, distance: 59.8
click at [108, 133] on div "Клієнт Хаджинова Ірина Михайлівна Тип Email Телефон Контакт +380989766984 Комен…" at bounding box center [353, 121] width 502 height 148
click at [48, 88] on link "Всі клієнти" at bounding box center [46, 86] width 85 height 17
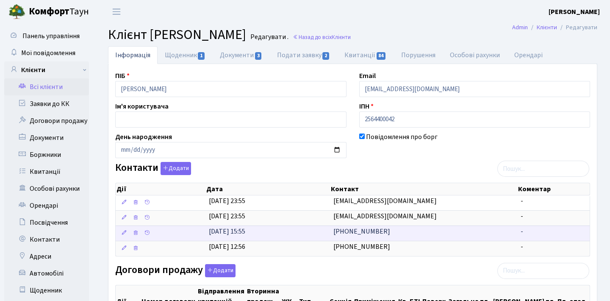
drag, startPoint x: 385, startPoint y: 236, endPoint x: 331, endPoint y: 230, distance: 53.7
click at [331, 231] on td "[PHONE_NUMBER]" at bounding box center [423, 233] width 187 height 15
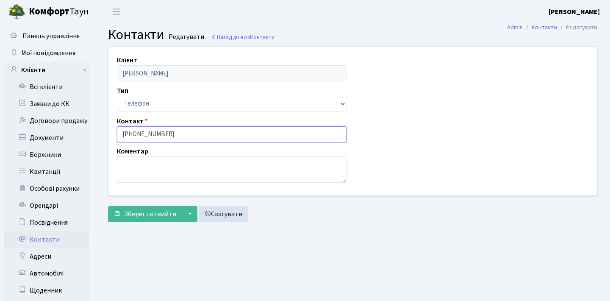
drag, startPoint x: 170, startPoint y: 134, endPoint x: 114, endPoint y: 135, distance: 56.8
click at [114, 135] on div "Контакт [PHONE_NUMBER]" at bounding box center [232, 129] width 242 height 26
click at [63, 84] on link "Всі клієнти" at bounding box center [46, 86] width 85 height 17
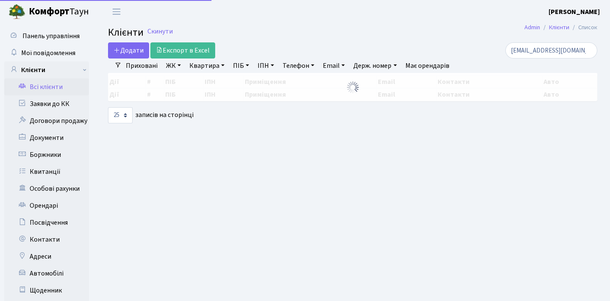
select select "25"
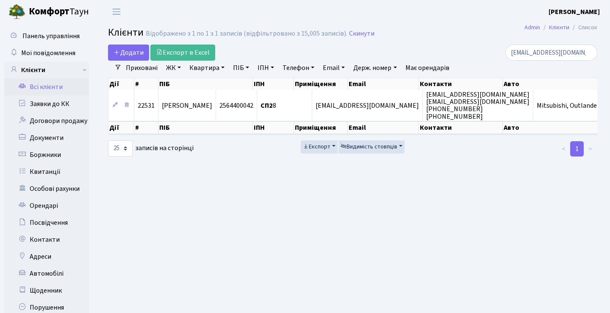
select select "25"
click at [61, 102] on link "Заявки до КК" at bounding box center [46, 103] width 85 height 17
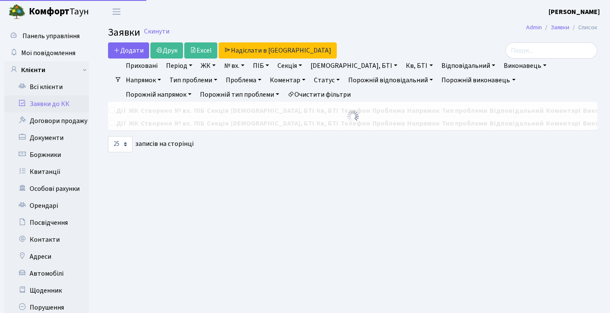
select select "25"
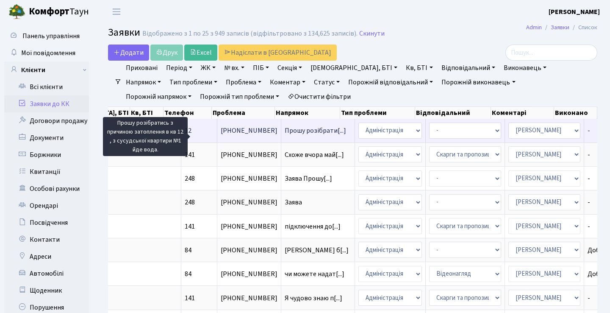
scroll to position [0, 289]
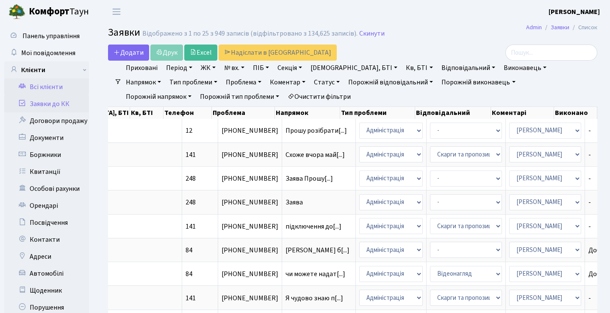
click at [78, 91] on link "Всі клієнти" at bounding box center [46, 86] width 85 height 17
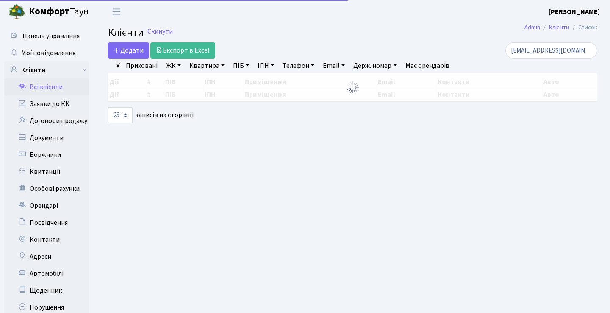
select select "25"
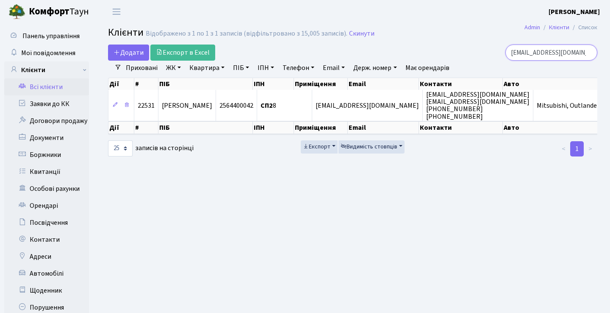
click at [588, 55] on input "[EMAIL_ADDRESS][DOMAIN_NAME]" at bounding box center [552, 53] width 92 height 16
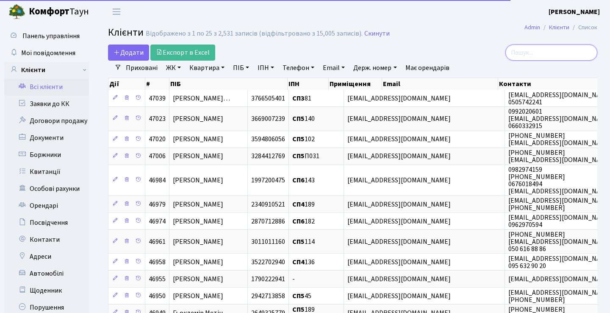
paste input "[DOMAIN_NAME][EMAIL_ADDRESS][DOMAIN_NAME]"
type input "[DOMAIN_NAME][EMAIL_ADDRESS][DOMAIN_NAME]"
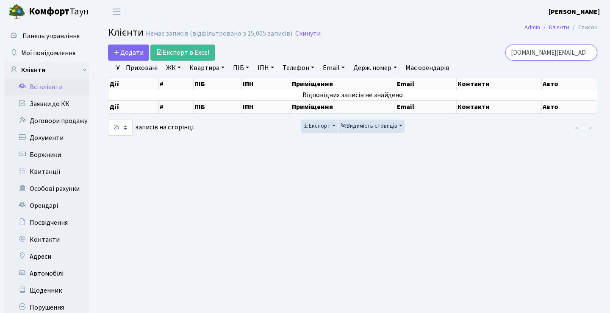
click at [588, 53] on input "[DOMAIN_NAME][EMAIL_ADDRESS][DOMAIN_NAME]" at bounding box center [552, 53] width 92 height 16
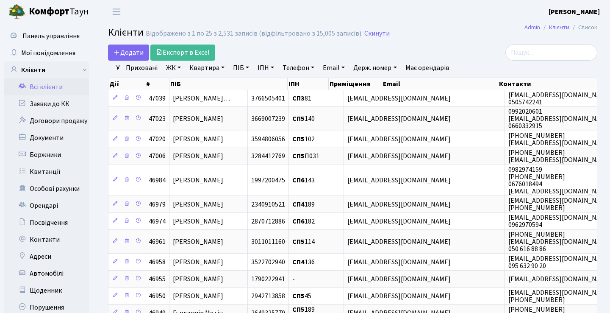
click at [216, 66] on link "Квартира" at bounding box center [207, 68] width 42 height 14
type input "226"
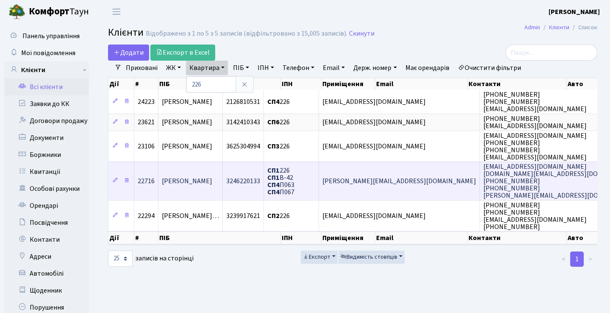
click at [212, 186] on span "Щербенко Дмитро Володимирович" at bounding box center [187, 180] width 50 height 9
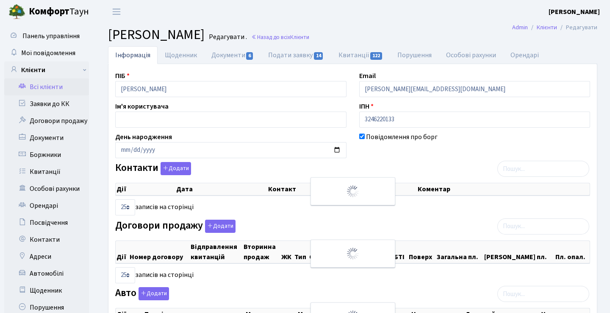
select select "25"
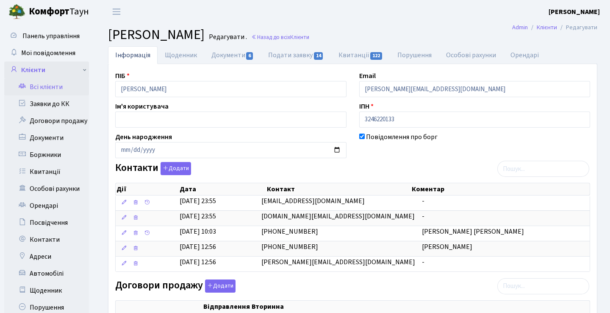
click at [70, 78] on link "Клієнти" at bounding box center [46, 69] width 85 height 17
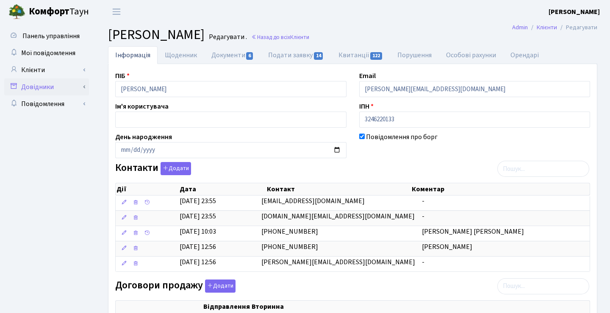
click at [67, 89] on link "Довідники" at bounding box center [46, 86] width 85 height 17
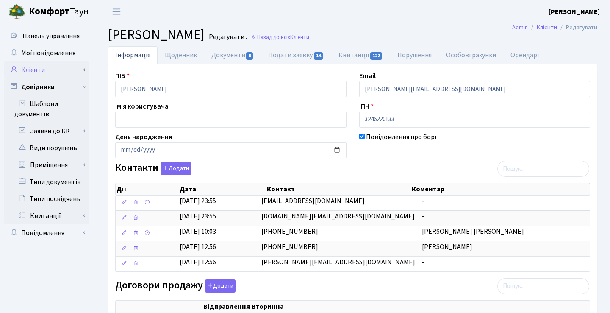
click at [82, 71] on link "Клієнти" at bounding box center [46, 69] width 85 height 17
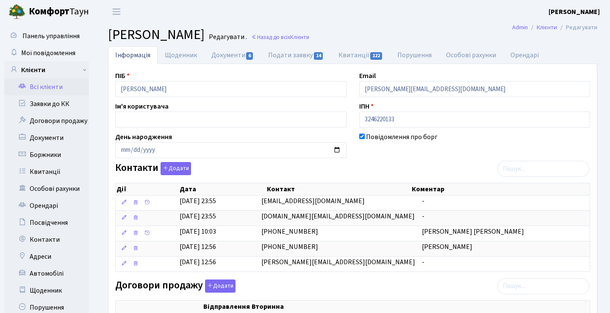
click at [76, 89] on link "Всі клієнти" at bounding box center [46, 86] width 85 height 17
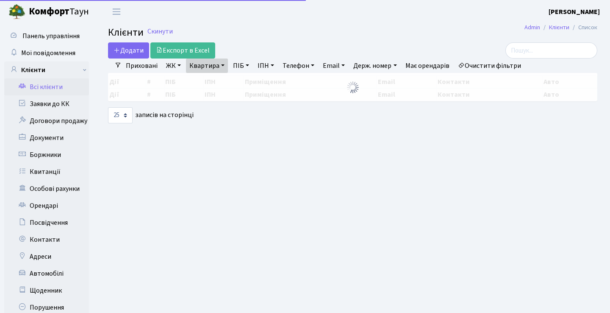
select select "25"
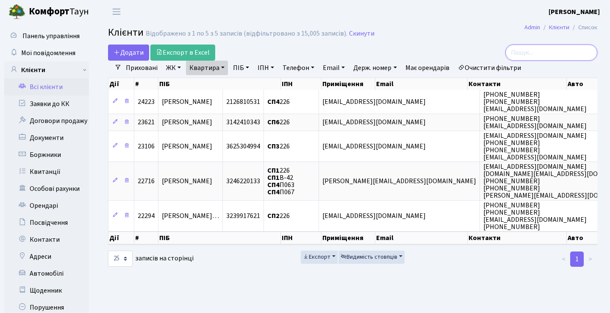
click at [529, 53] on input "search" at bounding box center [552, 53] width 92 height 16
paste input "[EMAIL_ADDRESS][DOMAIN_NAME]"
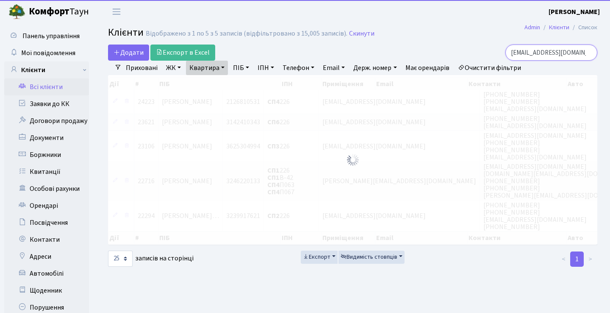
type input "[EMAIL_ADDRESS][DOMAIN_NAME]"
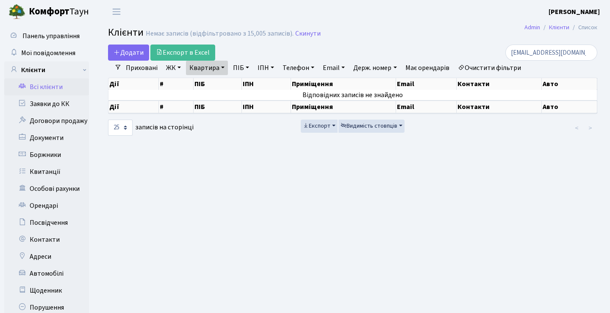
click at [222, 68] on link "Квартира" at bounding box center [207, 68] width 42 height 14
click at [248, 82] on icon at bounding box center [244, 84] width 7 height 7
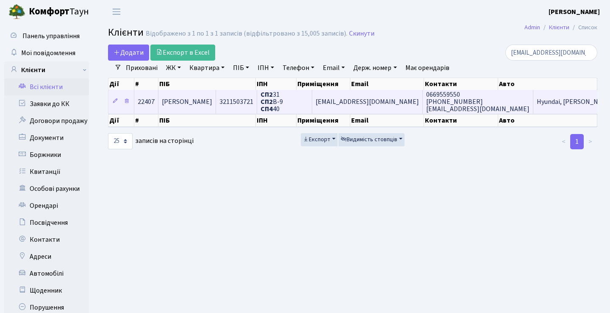
click at [212, 106] on span "[PERSON_NAME]" at bounding box center [187, 101] width 50 height 9
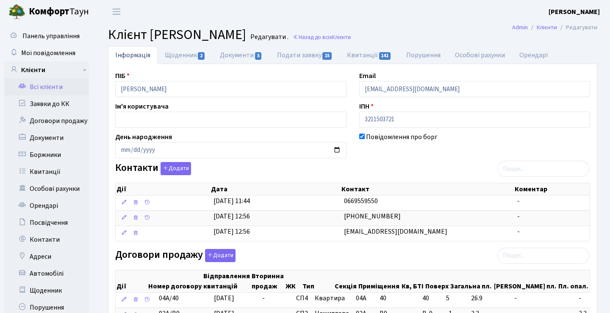
click at [56, 86] on link "Всі клієнти" at bounding box center [46, 86] width 85 height 17
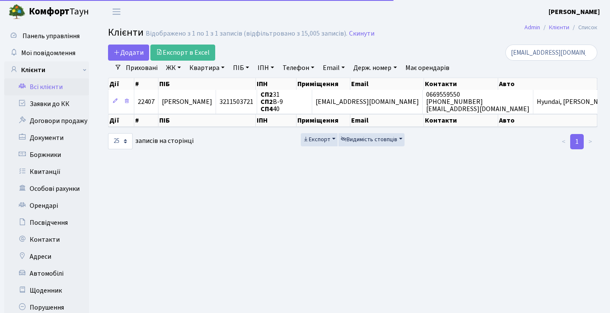
select select "25"
click at [585, 55] on input "[EMAIL_ADDRESS][DOMAIN_NAME]" at bounding box center [552, 53] width 92 height 16
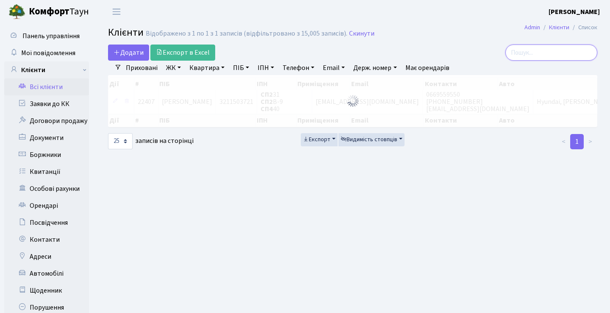
paste input "[EMAIL_ADDRESS][DOMAIN_NAME]"
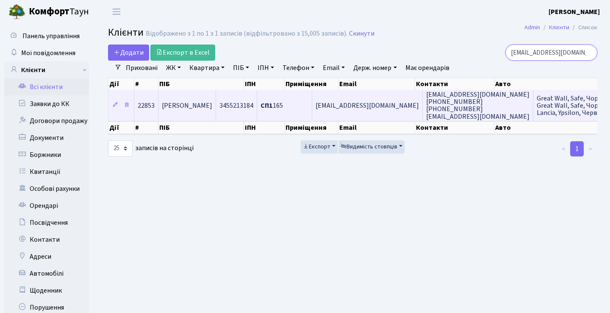
type input "[EMAIL_ADDRESS][DOMAIN_NAME]"
click at [367, 110] on span "[EMAIL_ADDRESS][DOMAIN_NAME]" at bounding box center [367, 105] width 103 height 9
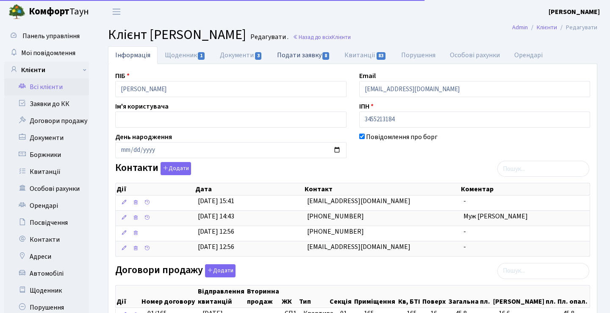
click at [301, 58] on link "Подати заявку 8" at bounding box center [303, 54] width 67 height 17
select select "25"
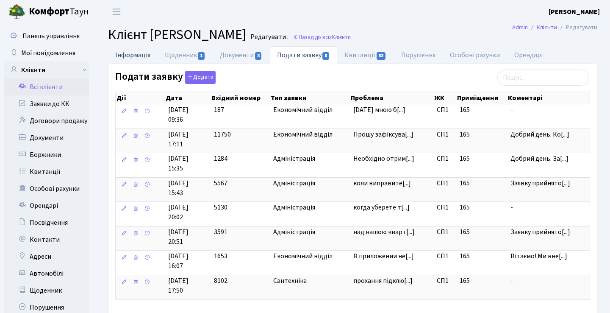
click at [145, 57] on link "Інформація" at bounding box center [133, 54] width 50 height 17
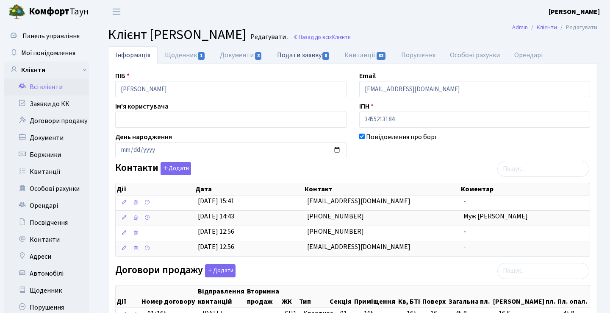
click at [301, 54] on link "Подати заявку 8" at bounding box center [303, 54] width 67 height 17
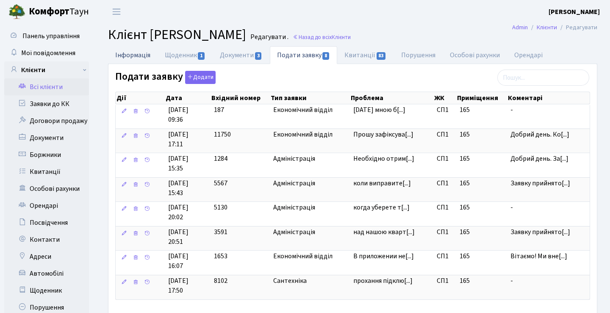
click at [137, 58] on link "Інформація" at bounding box center [133, 54] width 50 height 17
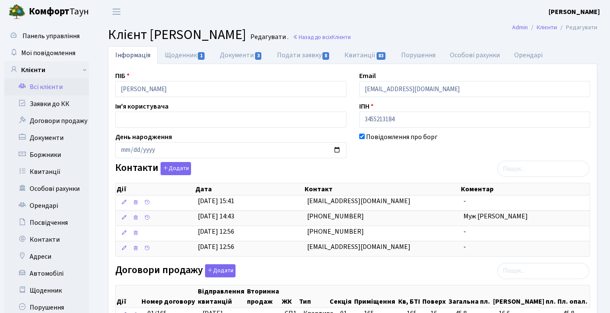
click at [59, 89] on link "Всі клієнти" at bounding box center [46, 86] width 85 height 17
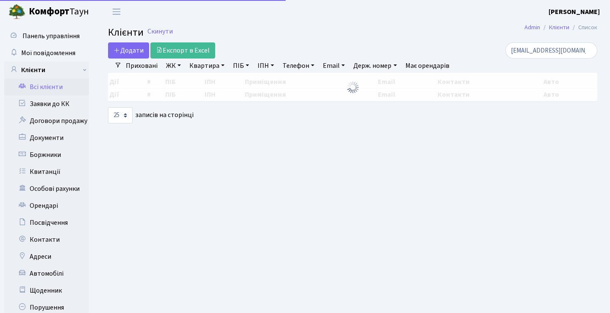
select select "25"
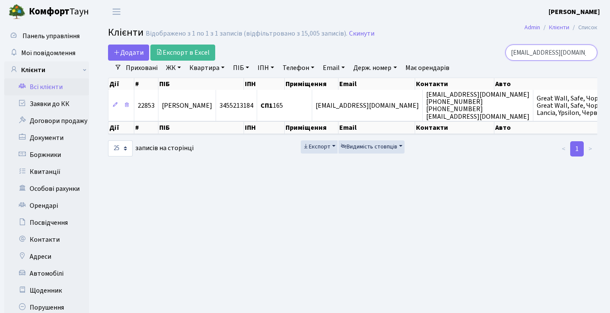
click at [588, 54] on input "uaismyhome@gmail.com" at bounding box center [552, 53] width 92 height 16
paste input "ichornaya7@gmail.com"
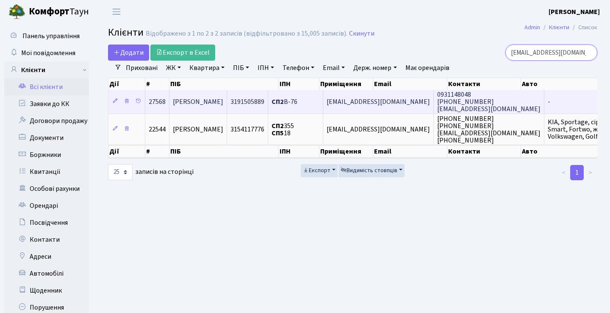
type input "ichornaya7@gmail.com"
click at [223, 106] on span "Чорна Інеса Юріївна" at bounding box center [198, 101] width 50 height 9
click at [223, 103] on span "Чорна Інеса Юріївна" at bounding box center [198, 101] width 50 height 9
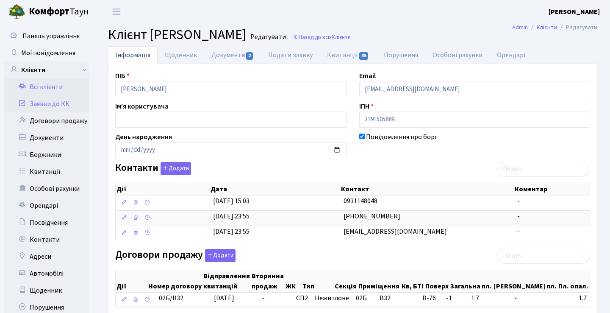
click at [63, 103] on link "Заявки до КК" at bounding box center [46, 103] width 85 height 17
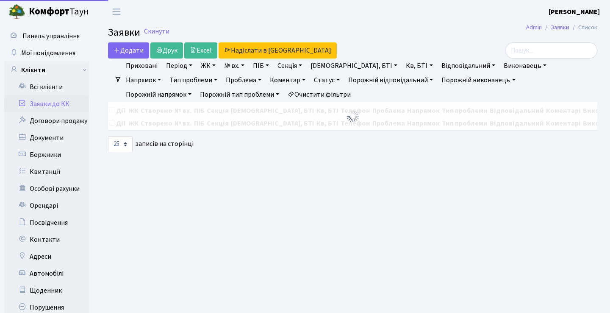
select select "25"
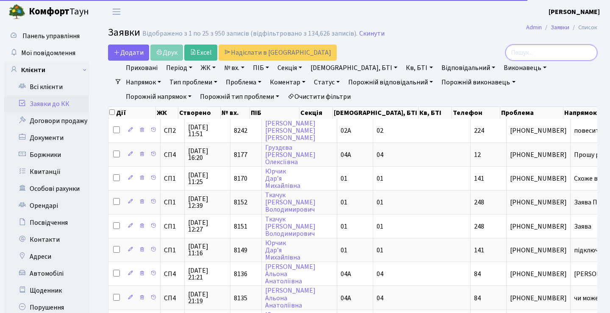
click at [567, 50] on input "search" at bounding box center [552, 53] width 92 height 16
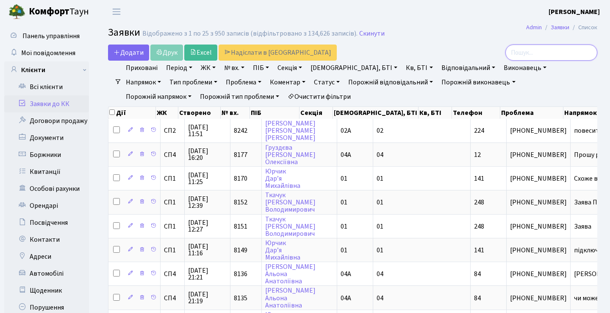
paste input "[EMAIL_ADDRESS][DOMAIN_NAME]"
type input "[EMAIL_ADDRESS][DOMAIN_NAME]"
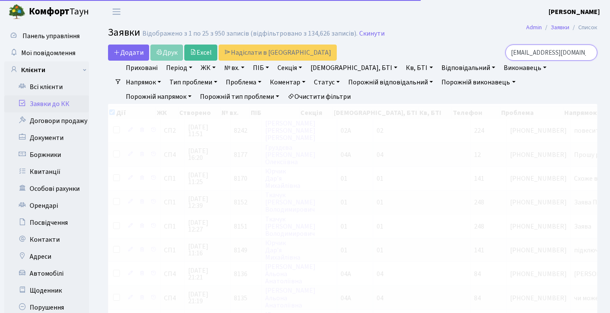
checkbox input "true"
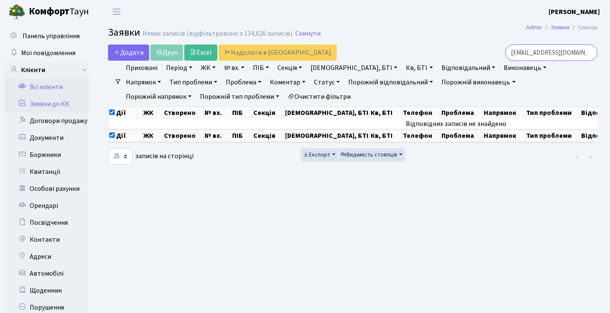
type input "[EMAIL_ADDRESS][DOMAIN_NAME]"
click at [47, 84] on link "Всі клієнти" at bounding box center [46, 86] width 85 height 17
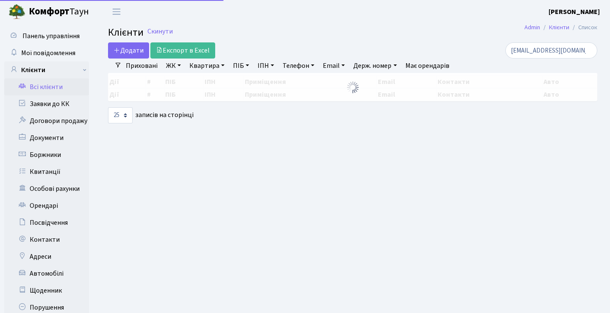
select select "25"
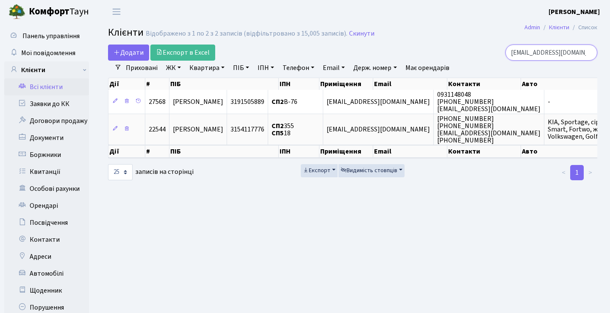
click at [589, 53] on input "ichornaya7@gmail.com" at bounding box center [552, 53] width 92 height 16
paste input "[EMAIL_ADDRESS][DOMAIN_NAME]"
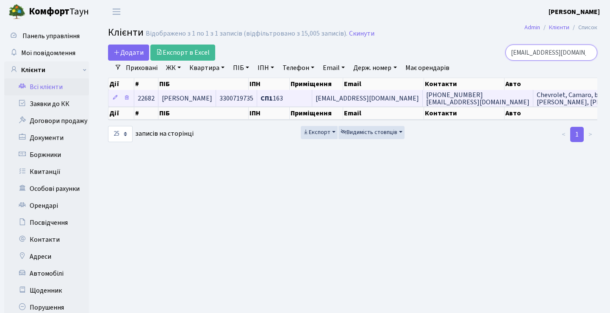
type input "nonsensejazz@gmail.com"
click at [377, 101] on span "nonsensejazz@gmail.com" at bounding box center [367, 98] width 103 height 9
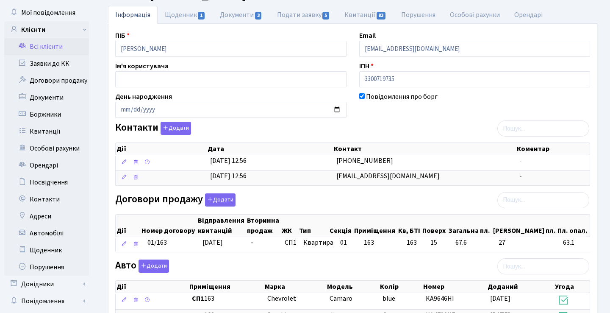
scroll to position [23, 0]
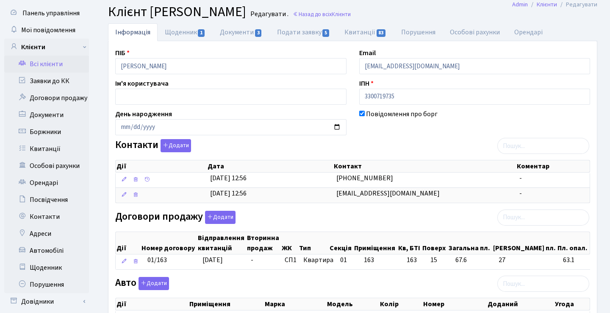
click at [71, 66] on link "Всі клієнти" at bounding box center [46, 64] width 85 height 17
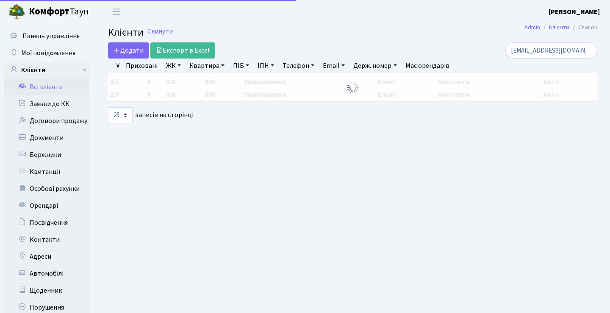
select select "25"
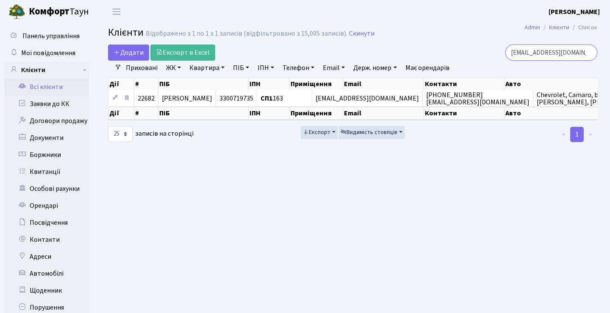
click at [589, 52] on input "nonsensejazz@gmail.com" at bounding box center [552, 53] width 92 height 16
paste input "anna.pokidko0@gmail.com"
type input "anna.pokidko0@gmail.com"
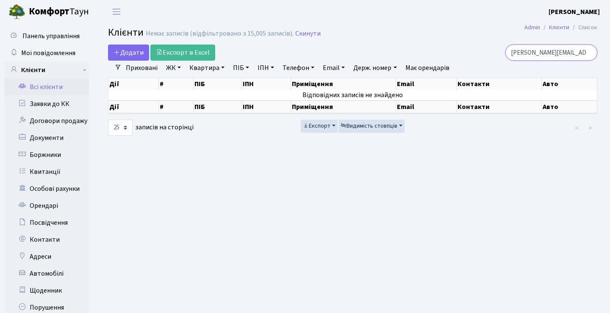
click at [586, 52] on input "anna.pokidko0@gmail.com" at bounding box center [552, 53] width 92 height 16
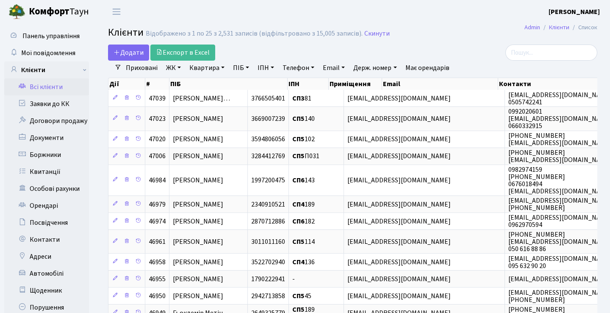
click at [213, 67] on link "Квартира" at bounding box center [207, 68] width 42 height 14
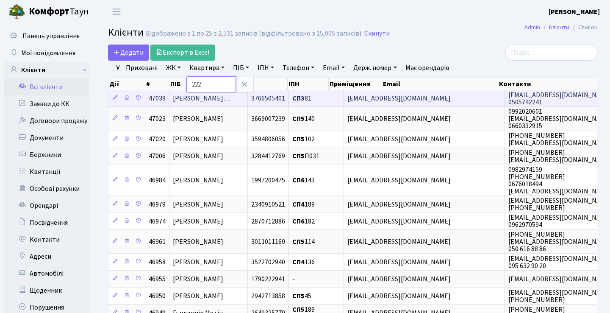
type input "222"
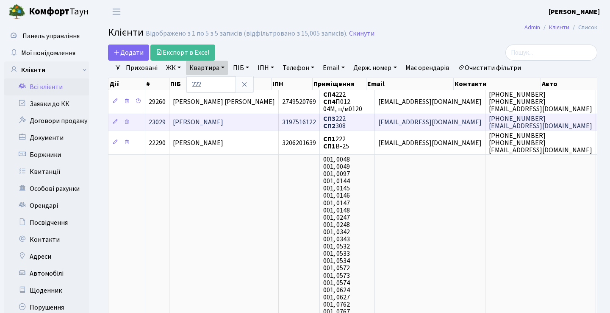
click at [211, 127] on span "Покідько Анна Андріївна" at bounding box center [198, 122] width 50 height 9
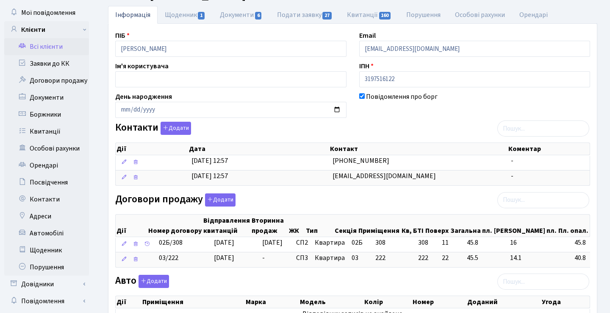
scroll to position [41, 0]
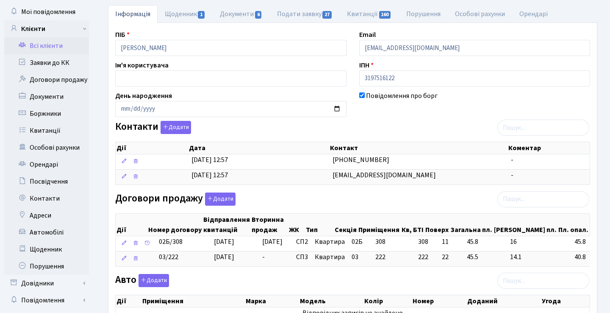
click at [69, 47] on link "Всі клієнти" at bounding box center [46, 45] width 85 height 17
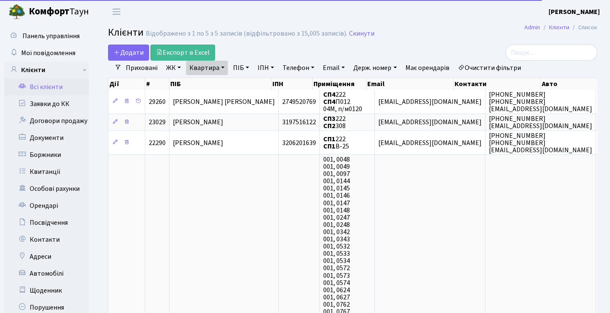
select select "25"
click at [559, 51] on input "search" at bounding box center [552, 53] width 92 height 16
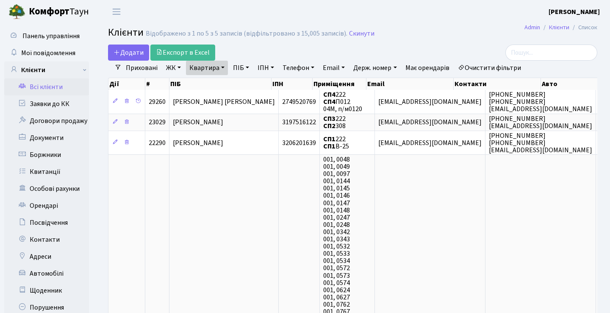
click at [214, 70] on link "Квартира" at bounding box center [207, 68] width 42 height 14
click at [245, 85] on icon at bounding box center [244, 84] width 7 height 7
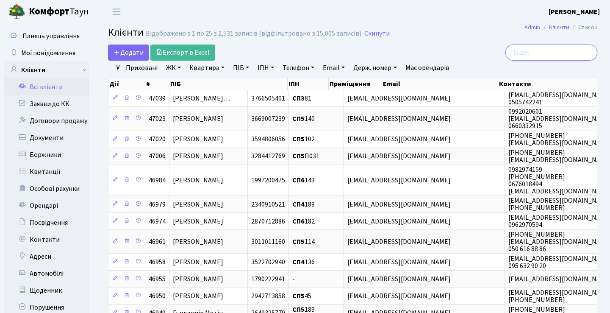
click at [538, 57] on input "search" at bounding box center [552, 53] width 92 height 16
paste input "nastena.mizik@gmail.com"
type input "nastena.mizik@gmail.com"
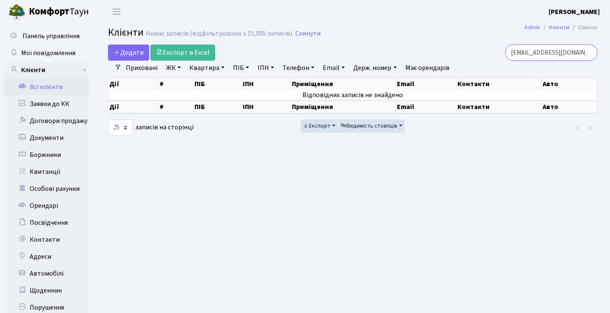
click at [588, 53] on input "nastena.mizik@gmail.com" at bounding box center [552, 53] width 92 height 16
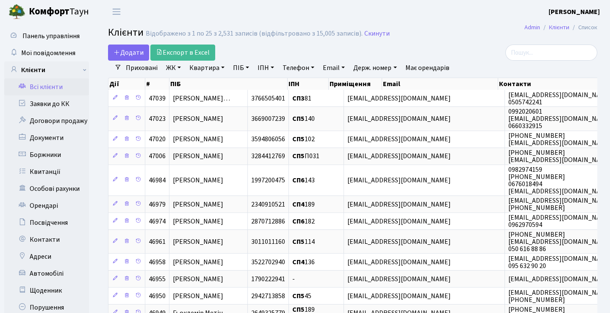
click at [219, 69] on link "Квартира" at bounding box center [207, 68] width 42 height 14
click at [217, 86] on input "text" at bounding box center [212, 84] width 50 height 16
type input "49"
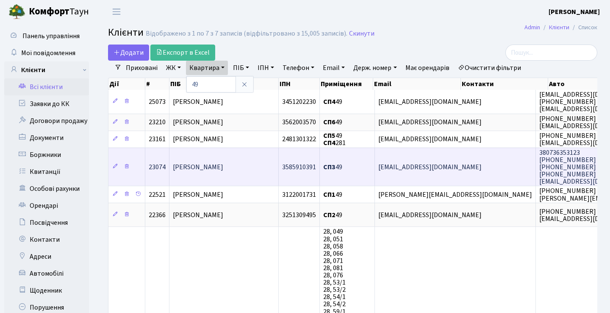
click at [259, 177] on td "[PERSON_NAME]" at bounding box center [224, 167] width 109 height 39
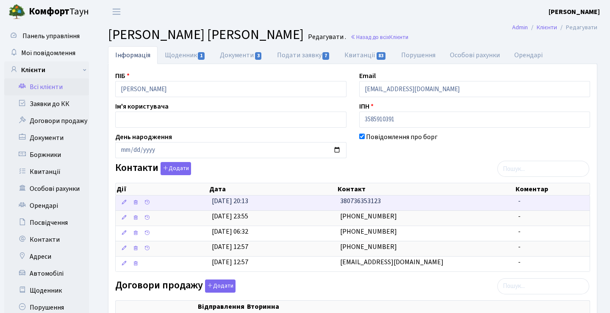
click at [364, 201] on span "380736353123" at bounding box center [360, 200] width 41 height 9
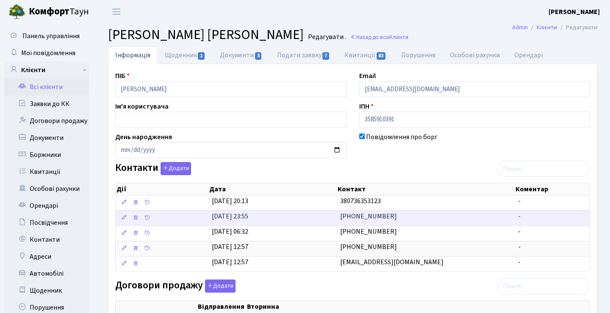
drag, startPoint x: 391, startPoint y: 217, endPoint x: 339, endPoint y: 217, distance: 52.6
click at [339, 217] on td "[PHONE_NUMBER]" at bounding box center [426, 217] width 178 height 15
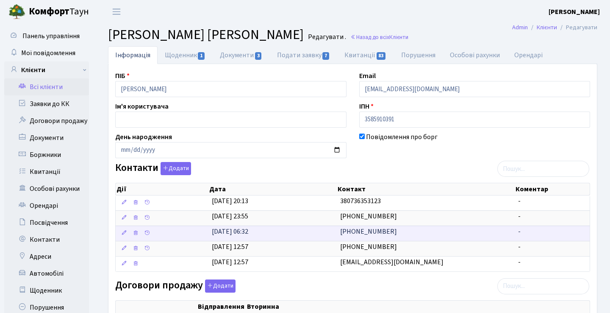
drag, startPoint x: 398, startPoint y: 233, endPoint x: 336, endPoint y: 232, distance: 61.9
click at [336, 233] on \<\/span\>\a "14.03.2022, 06:32 063 076-15-61 -" at bounding box center [353, 233] width 474 height 15
copy \<\/span\>\a "063 076-15-61"
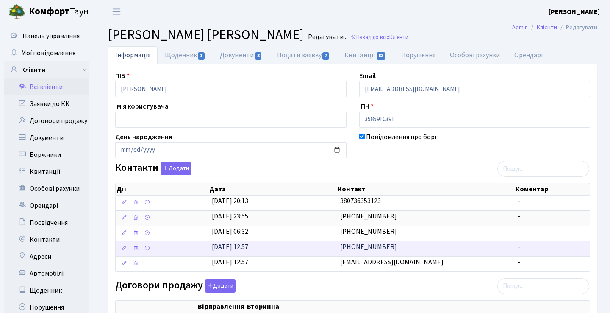
drag, startPoint x: 398, startPoint y: 247, endPoint x: 337, endPoint y: 247, distance: 61.0
click at [337, 247] on \<\/span\>\a "24.05.2021, 12:57 (096) 635-31-23 -" at bounding box center [353, 248] width 474 height 15
copy \<\/span\>\a "(096) 635-31-23"
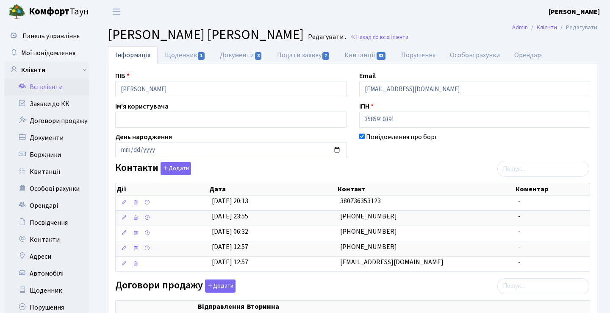
click at [309, 170] on div "Контакти Додати Дії Дата Контакт Коментар Дії Дата Контакт Коментар" at bounding box center [353, 218] width 488 height 113
click at [58, 103] on link "Заявки до КК" at bounding box center [46, 103] width 85 height 17
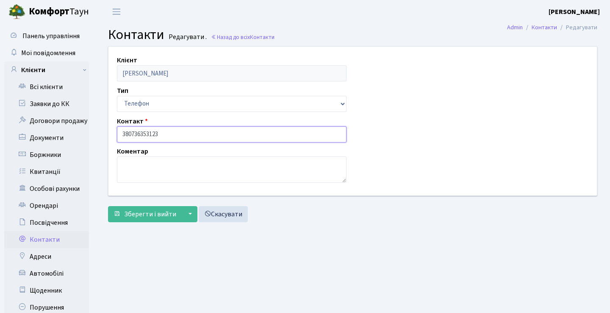
drag, startPoint x: 170, startPoint y: 136, endPoint x: 133, endPoint y: 136, distance: 36.5
click at [133, 136] on input "380736353123" at bounding box center [232, 134] width 230 height 16
drag, startPoint x: 175, startPoint y: 134, endPoint x: 129, endPoint y: 136, distance: 45.4
click at [129, 136] on input "380736353123" at bounding box center [232, 134] width 230 height 16
drag, startPoint x: 163, startPoint y: 134, endPoint x: 120, endPoint y: 129, distance: 43.5
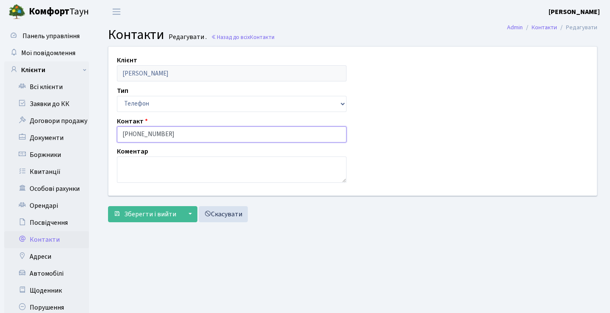
click at [122, 133] on input "[PHONE_NUMBER]" at bounding box center [232, 134] width 230 height 16
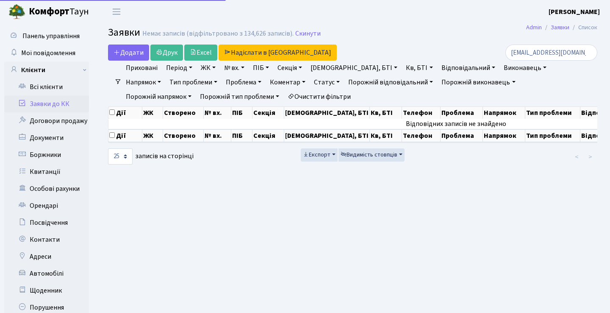
select select "25"
click at [589, 52] on input "nonsensejazz@gmail.com" at bounding box center [552, 53] width 92 height 16
paste input "nastena.mizik@gmail.com"
type input "nastena.mizik@gmail.com"
click at [589, 53] on input "nastena.mizik@gmail.com" at bounding box center [552, 53] width 92 height 16
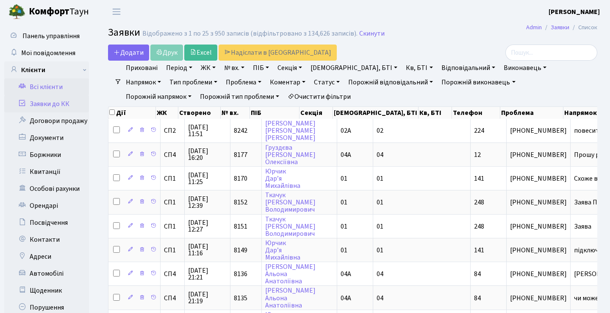
click at [57, 86] on link "Всі клієнти" at bounding box center [46, 86] width 85 height 17
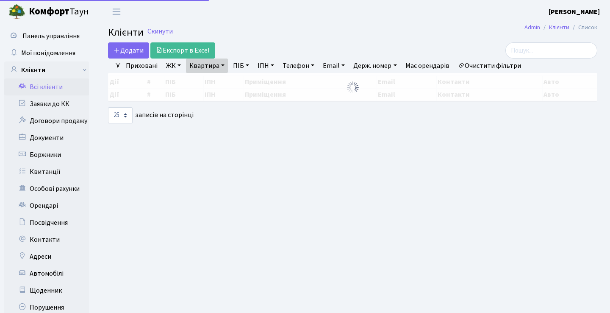
select select "25"
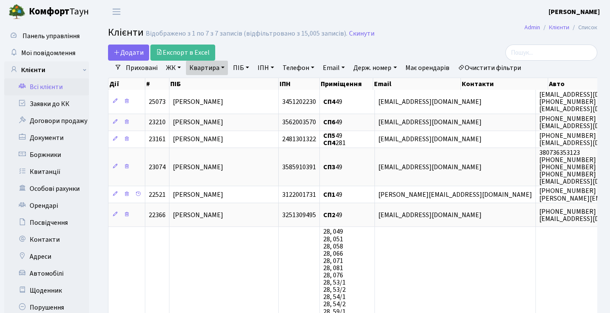
click at [209, 71] on link "Квартира" at bounding box center [207, 68] width 42 height 14
click at [245, 85] on icon at bounding box center [244, 84] width 7 height 7
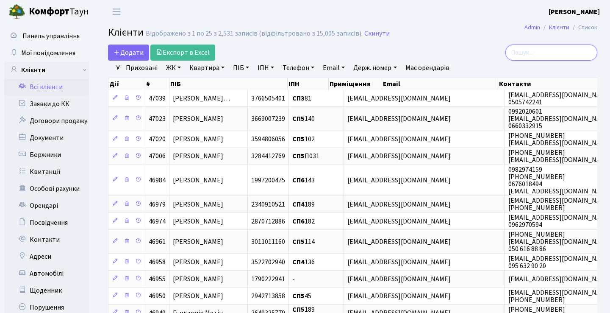
click at [543, 59] on input "search" at bounding box center [552, 53] width 92 height 16
paste input "[EMAIL_ADDRESS][DOMAIN_NAME]"
type input "[EMAIL_ADDRESS][DOMAIN_NAME]"
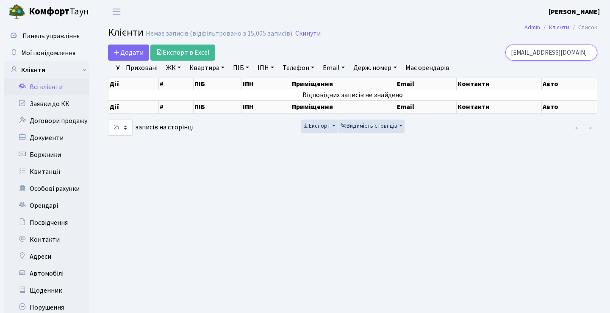
click at [591, 53] on input "[EMAIL_ADDRESS][DOMAIN_NAME]" at bounding box center [552, 53] width 92 height 16
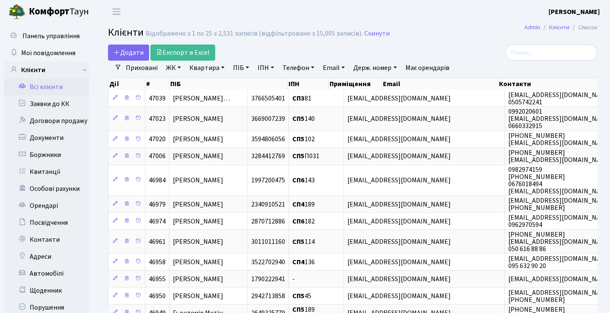
click at [207, 70] on link "Квартира" at bounding box center [207, 68] width 42 height 14
click at [220, 85] on input "text" at bounding box center [212, 84] width 50 height 16
type input "354"
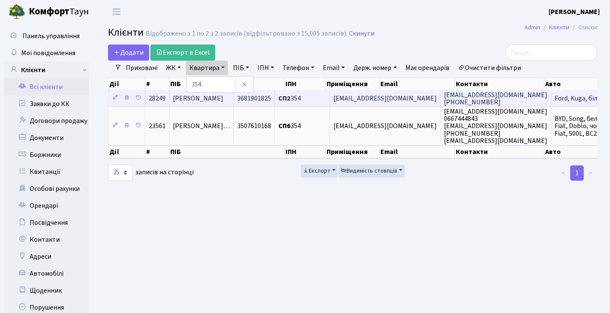
click at [223, 103] on span "[PERSON_NAME]" at bounding box center [198, 98] width 50 height 9
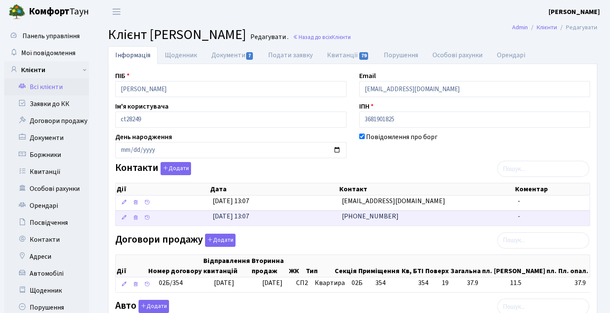
drag, startPoint x: 393, startPoint y: 216, endPoint x: 342, endPoint y: 213, distance: 50.9
click at [343, 213] on td "[PHONE_NUMBER]" at bounding box center [427, 217] width 176 height 15
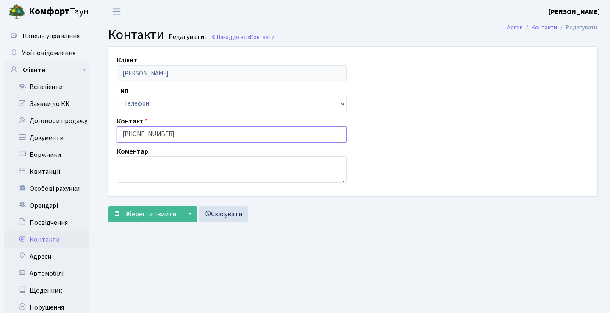
drag, startPoint x: 173, startPoint y: 135, endPoint x: 133, endPoint y: 135, distance: 40.3
click at [133, 135] on input "[PHONE_NUMBER]" at bounding box center [232, 134] width 230 height 16
drag, startPoint x: 178, startPoint y: 134, endPoint x: 105, endPoint y: 135, distance: 73.4
click at [106, 135] on div "Клієнт [PERSON_NAME] Тип Email Телефон Контакт [PHONE_NUMBER] Коментар" at bounding box center [353, 121] width 502 height 148
paste input "[EMAIL_ADDRESS][DOMAIN_NAME]"
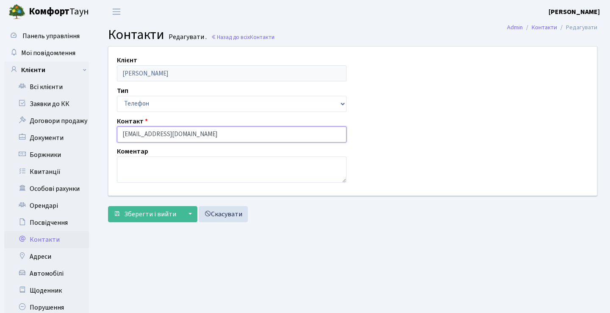
type input "[PHONE_NUMBER]"
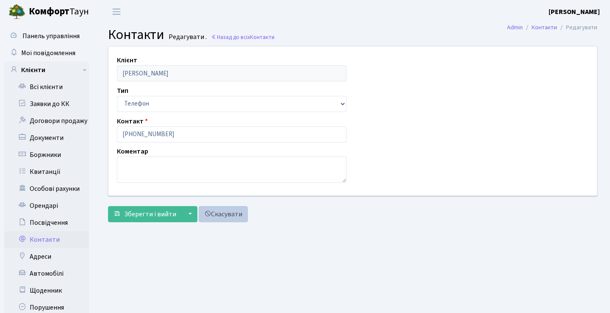
click at [226, 218] on link "Скасувати" at bounding box center [223, 214] width 49 height 16
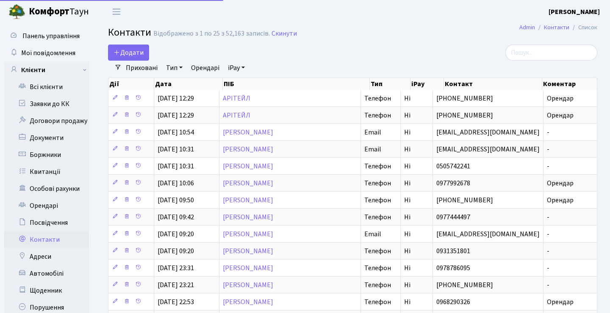
select select "25"
click at [66, 105] on link "Заявки до КК" at bounding box center [46, 103] width 85 height 17
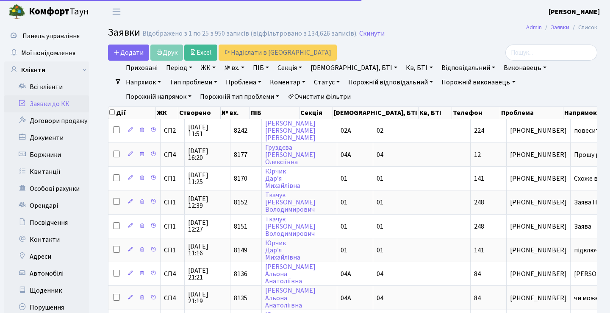
select select "25"
click at [69, 101] on link "Заявки до КК" at bounding box center [46, 103] width 85 height 17
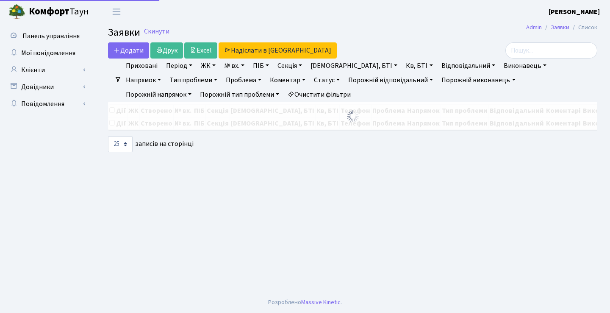
select select "25"
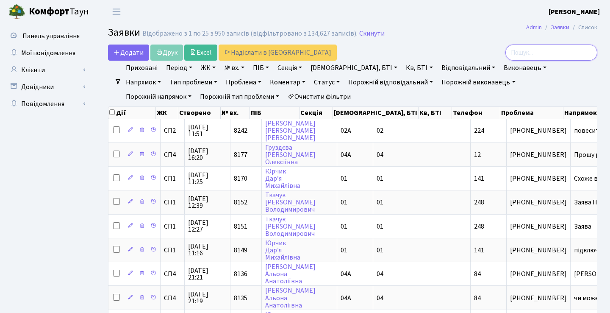
click at [532, 53] on input "search" at bounding box center [552, 53] width 92 height 16
paste input "danakagh@gmail.com"
type input "danakagh@gmail.com"
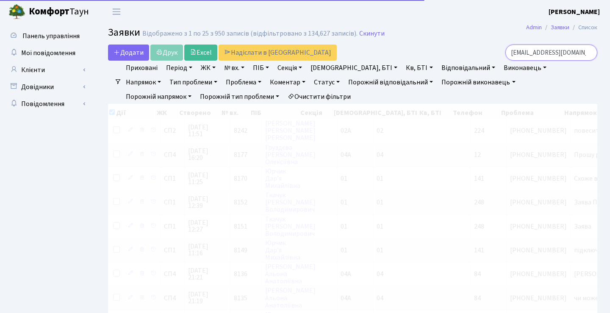
checkbox input "true"
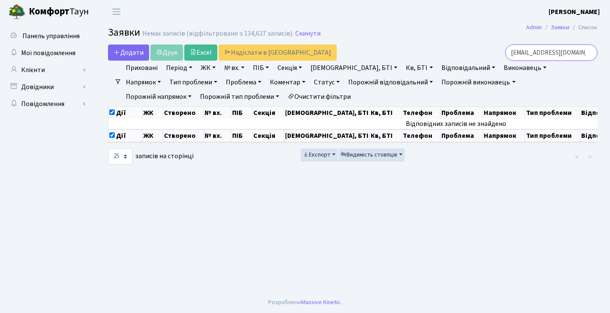
click at [586, 52] on input "danakagh@gmail.com" at bounding box center [552, 53] width 92 height 16
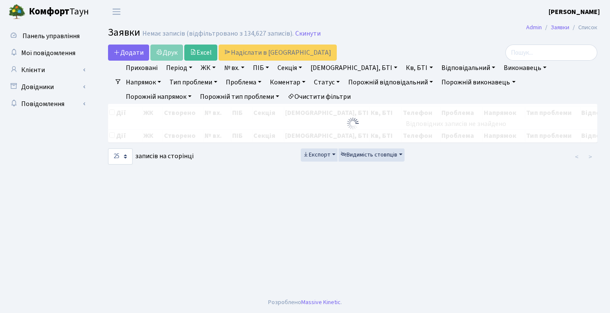
checkbox input "false"
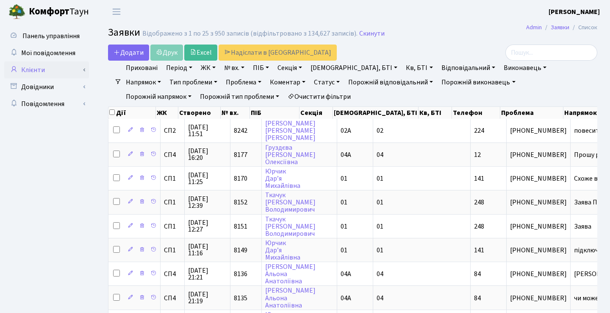
click at [62, 67] on link "Клієнти" at bounding box center [46, 69] width 85 height 17
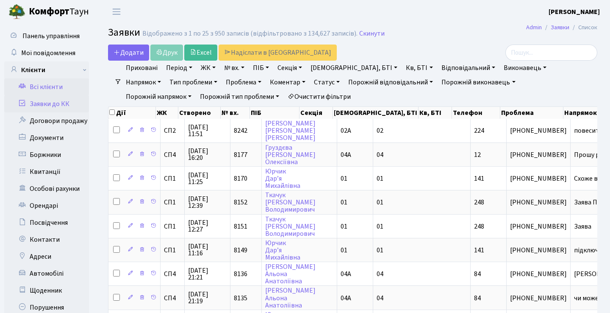
click at [51, 94] on link "Всі клієнти" at bounding box center [46, 86] width 85 height 17
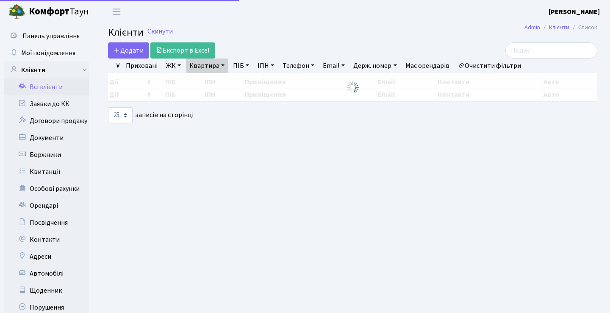
select select "25"
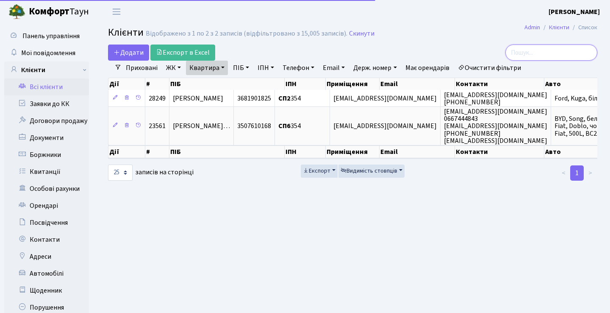
click at [569, 47] on input "search" at bounding box center [552, 53] width 92 height 16
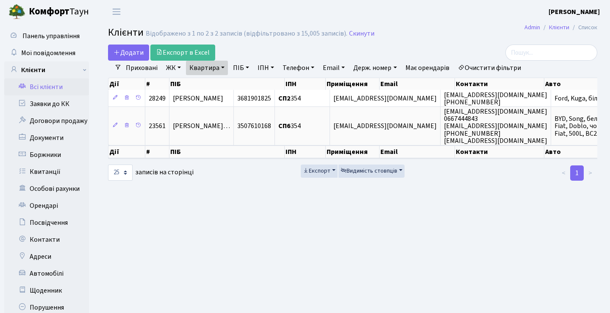
click at [223, 68] on link "Квартира" at bounding box center [207, 68] width 42 height 14
click at [242, 81] on link at bounding box center [245, 84] width 18 height 16
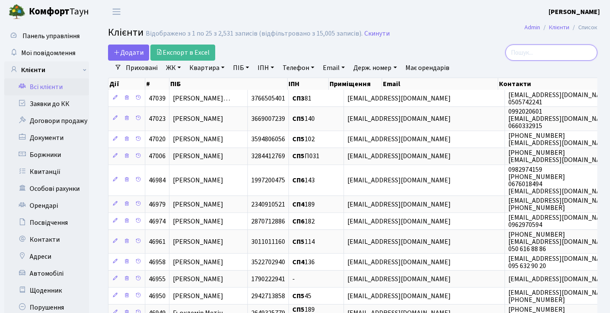
click at [522, 53] on input "search" at bounding box center [552, 53] width 92 height 16
paste input "[EMAIL_ADDRESS][DOMAIN_NAME]"
type input "[EMAIL_ADDRESS][DOMAIN_NAME]"
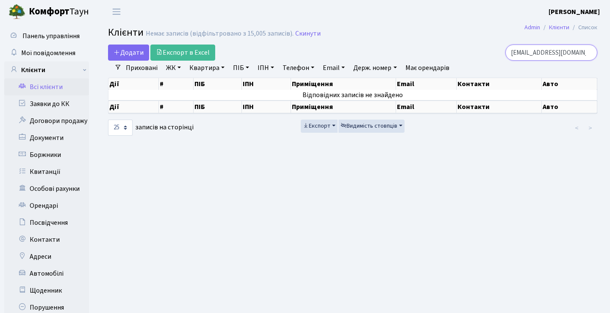
click at [588, 54] on input "danakagh@gmail.com" at bounding box center [552, 53] width 92 height 16
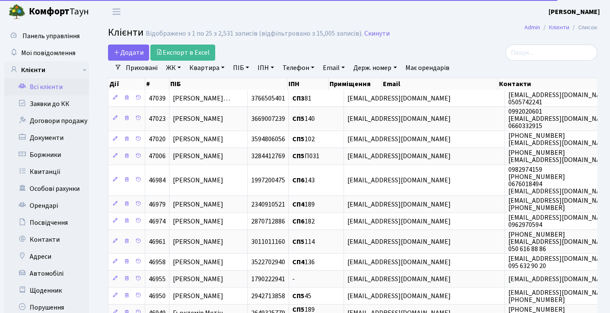
click at [221, 69] on link "Квартира" at bounding box center [207, 68] width 42 height 14
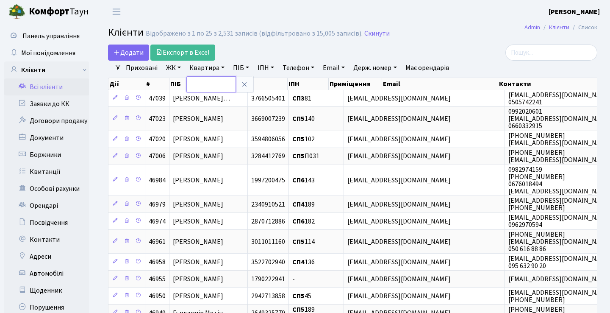
click at [225, 84] on input "text" at bounding box center [212, 84] width 50 height 16
type input "42"
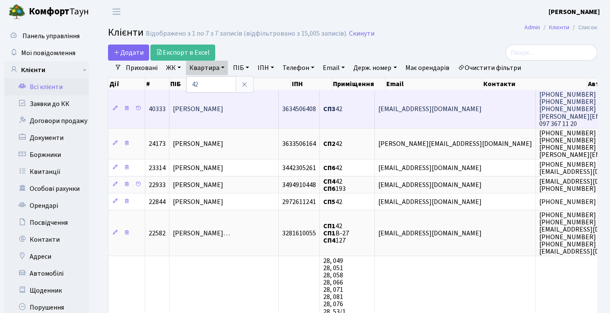
click at [223, 114] on span "[PERSON_NAME]" at bounding box center [198, 109] width 50 height 9
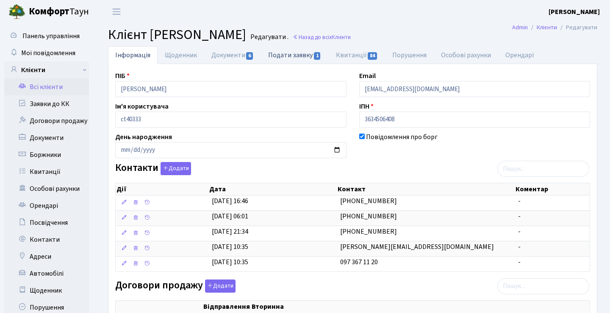
click at [277, 55] on link "Подати заявку 1" at bounding box center [294, 54] width 67 height 17
select select "25"
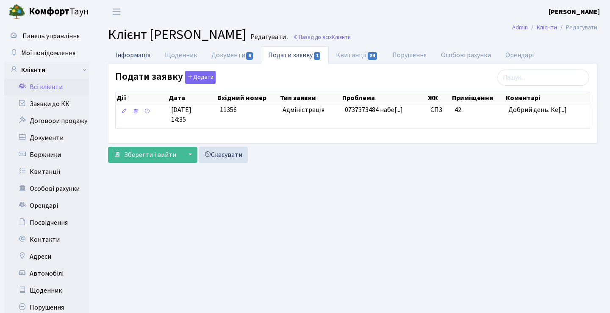
click at [138, 60] on link "Інформація" at bounding box center [133, 54] width 50 height 17
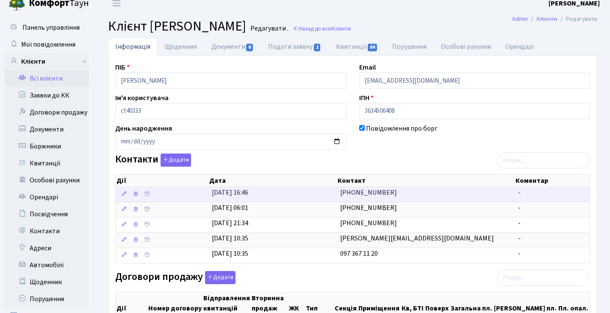
scroll to position [8, 0]
drag, startPoint x: 393, startPoint y: 192, endPoint x: 332, endPoint y: 190, distance: 60.6
click at [332, 190] on \<\/span\>\a "14.07.2024, 16:46 +380990970487 -" at bounding box center [353, 194] width 474 height 15
copy \<\/span\>\a "+380990970487"
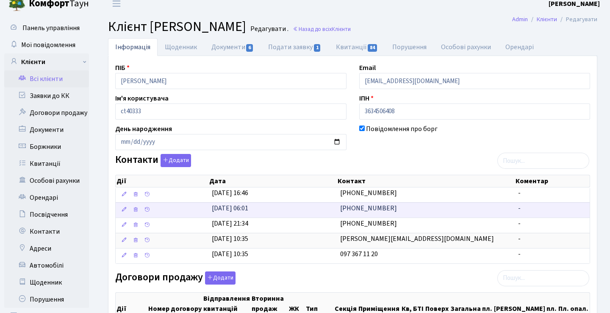
drag, startPoint x: 385, startPoint y: 208, endPoint x: 337, endPoint y: 208, distance: 48.3
click at [337, 208] on \<\/span\>\a "21.06.2024, 06:01 +380932634372 -" at bounding box center [353, 209] width 474 height 15
copy \<\/span\>\a "[PHONE_NUMBER]"
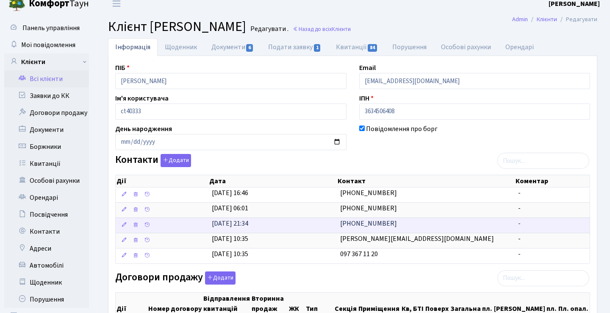
drag, startPoint x: 395, startPoint y: 225, endPoint x: 340, endPoint y: 223, distance: 54.7
click at [340, 223] on td "[PHONE_NUMBER]" at bounding box center [426, 224] width 178 height 15
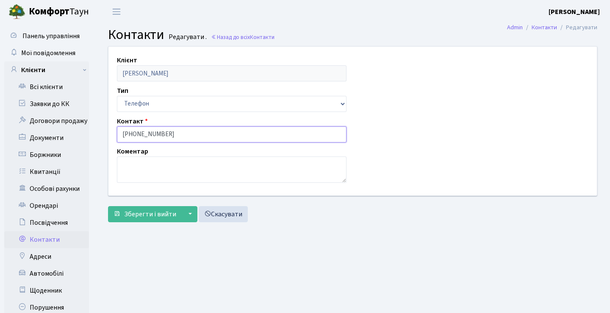
drag, startPoint x: 166, startPoint y: 135, endPoint x: 94, endPoint y: 133, distance: 71.7
click at [96, 134] on div "Клієнт Бабенко Діана Володимирівна Тип Email Телефон Контакт +380730730399 Коме…" at bounding box center [352, 136] width 515 height 180
click at [55, 95] on link "Заявки до КК" at bounding box center [46, 103] width 85 height 17
click at [55, 95] on link "Всі клієнти" at bounding box center [46, 86] width 85 height 17
click at [60, 93] on link "Всі клієнти" at bounding box center [46, 86] width 85 height 17
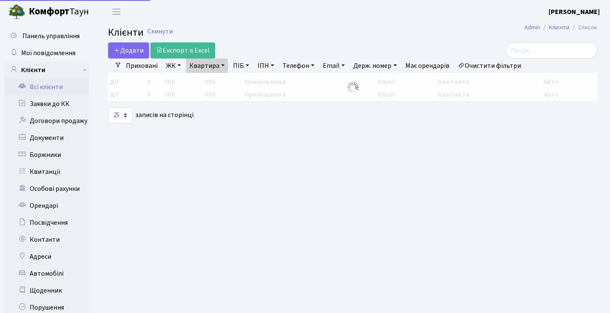
select select "25"
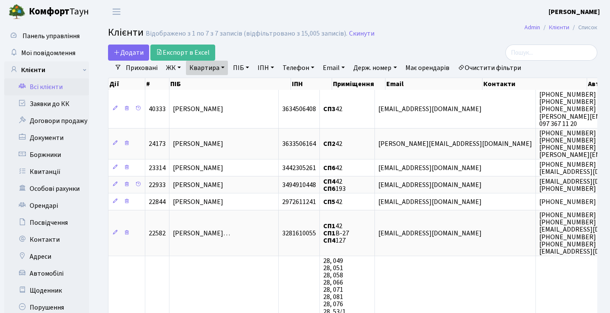
click at [234, 64] on link "ПІБ" at bounding box center [241, 68] width 23 height 14
click at [220, 66] on link "Квартира" at bounding box center [207, 68] width 42 height 14
click at [241, 83] on link at bounding box center [245, 84] width 18 height 16
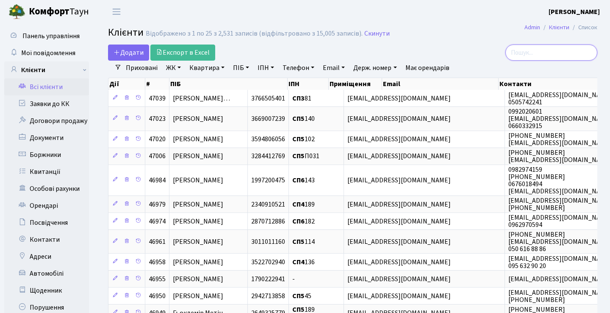
click at [519, 55] on input "search" at bounding box center [552, 53] width 92 height 16
paste input "fnuppy@gmail.com"
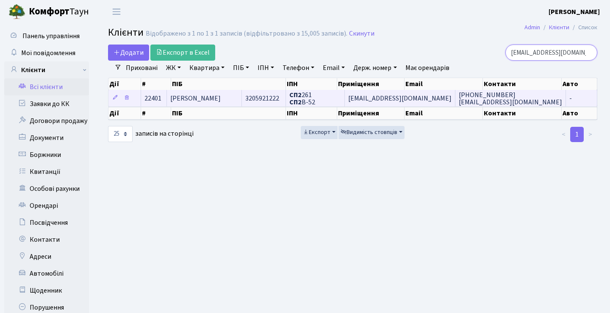
type input "fnuppy@gmail.com"
click at [221, 103] on span "Толкачова Олена Вікторівна" at bounding box center [195, 98] width 50 height 9
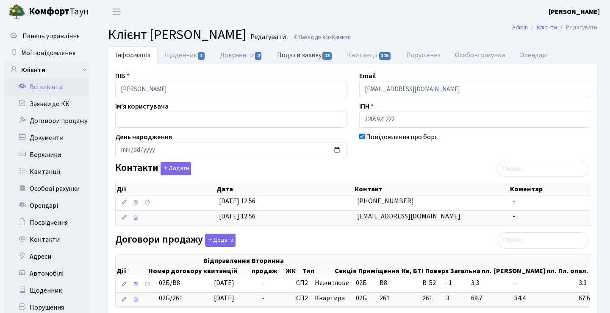
click at [282, 58] on link "Подати заявку 13" at bounding box center [305, 54] width 70 height 17
select select "25"
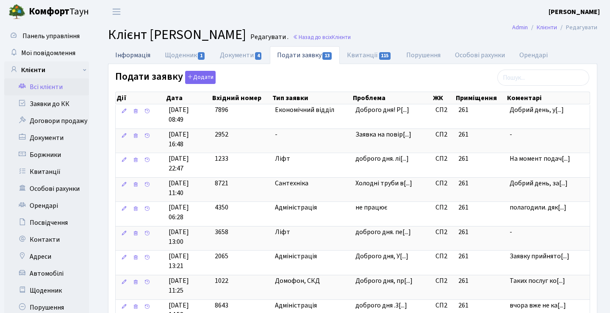
click at [137, 53] on link "Інформація" at bounding box center [133, 54] width 50 height 17
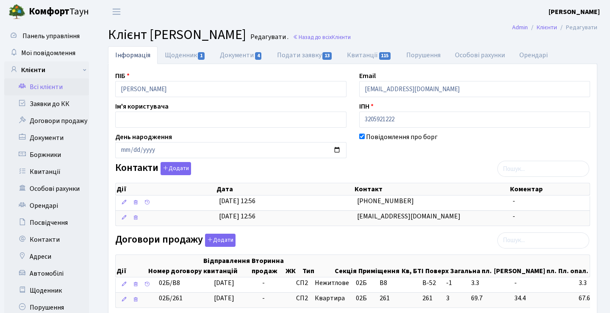
click at [52, 88] on link "Всі клієнти" at bounding box center [46, 86] width 85 height 17
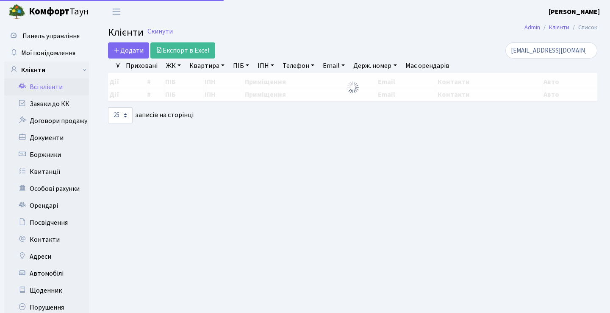
select select "25"
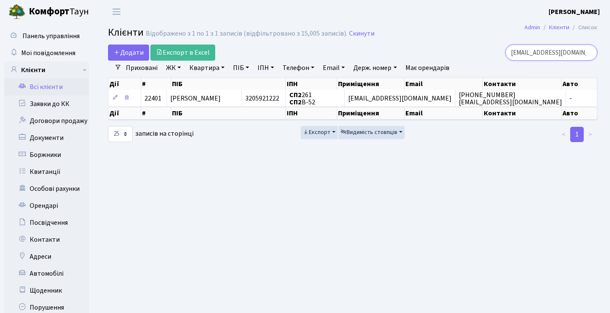
click at [588, 53] on input "[EMAIL_ADDRESS][DOMAIN_NAME]" at bounding box center [552, 53] width 92 height 16
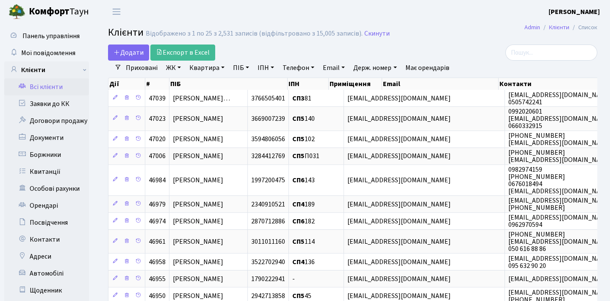
click at [72, 86] on link "Всі клієнти" at bounding box center [46, 86] width 85 height 17
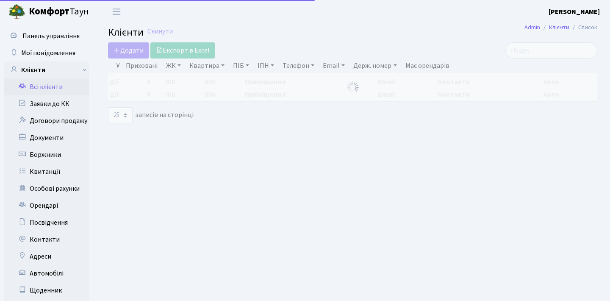
select select "25"
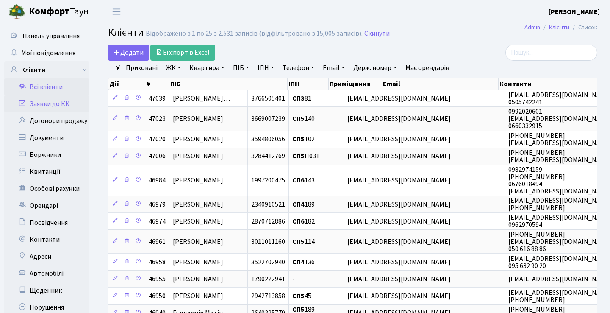
click at [56, 105] on link "Заявки до КК" at bounding box center [46, 103] width 85 height 17
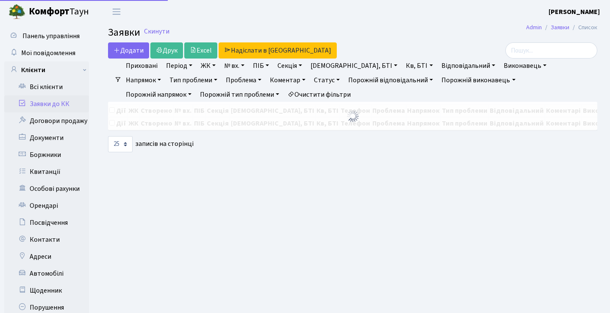
select select "25"
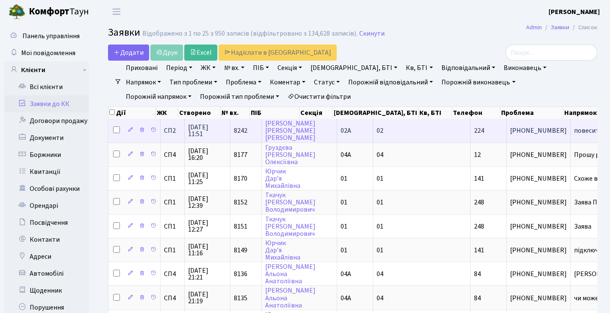
click at [571, 140] on td "повесить люстру" at bounding box center [608, 130] width 74 height 23
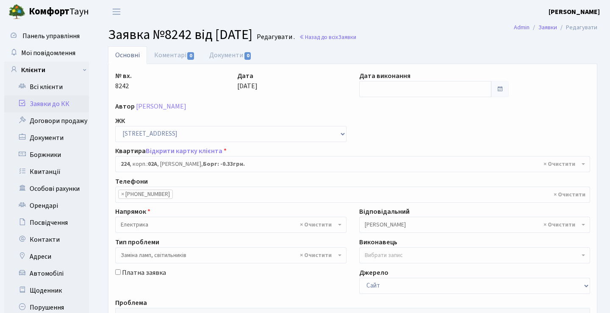
select select "20474"
select select "40"
click at [76, 100] on link "Заявки до КК" at bounding box center [46, 103] width 85 height 17
click at [63, 105] on link "Заявки до КК" at bounding box center [46, 103] width 85 height 17
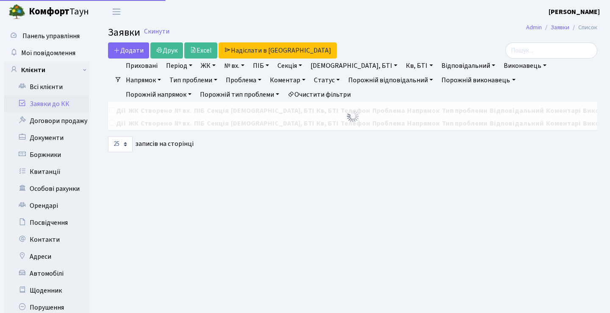
select select "25"
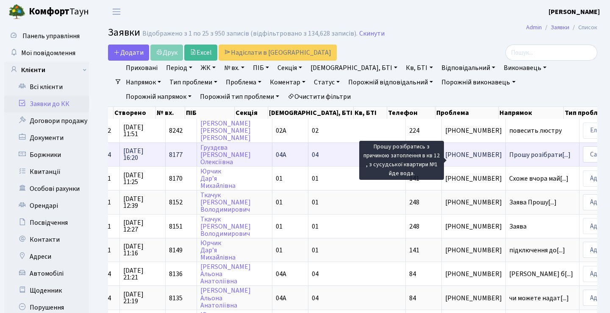
scroll to position [0, 24]
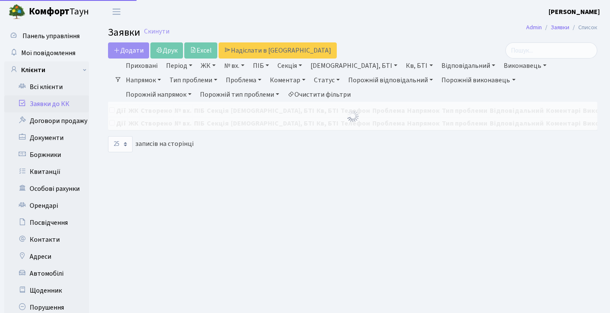
select select "25"
